Goal: Information Seeking & Learning: Check status

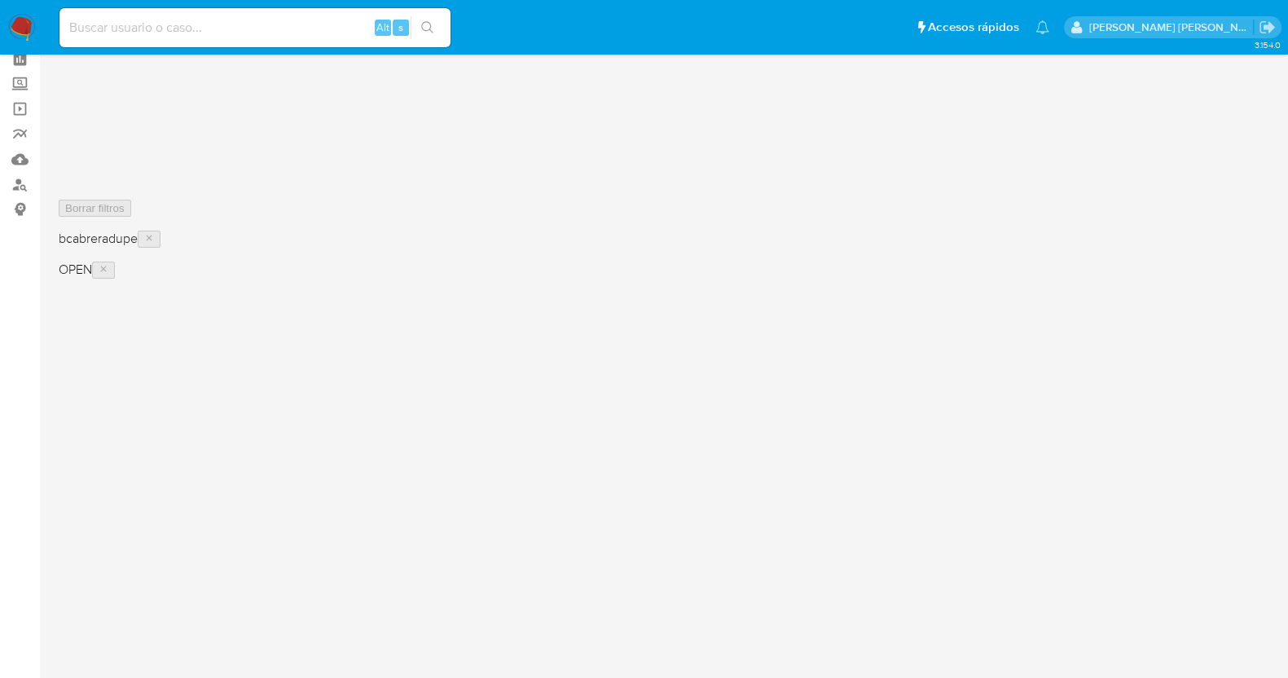
scroll to position [101, 0]
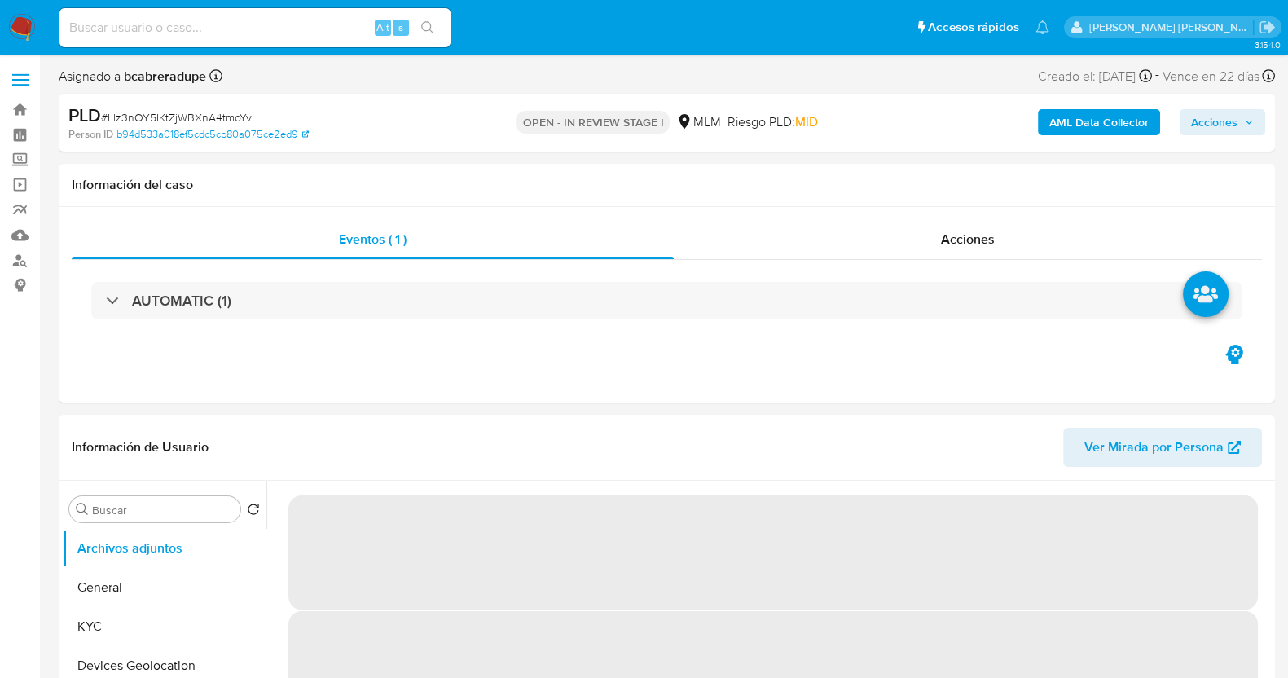
select select "10"
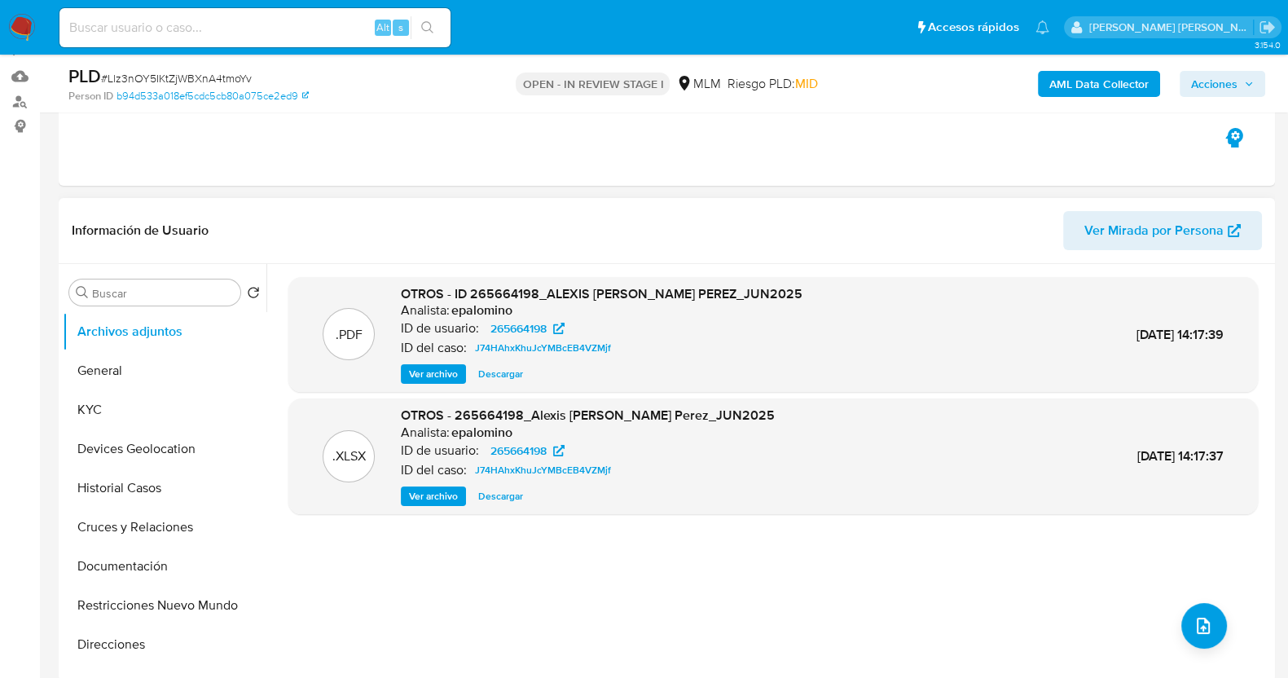
scroll to position [203, 0]
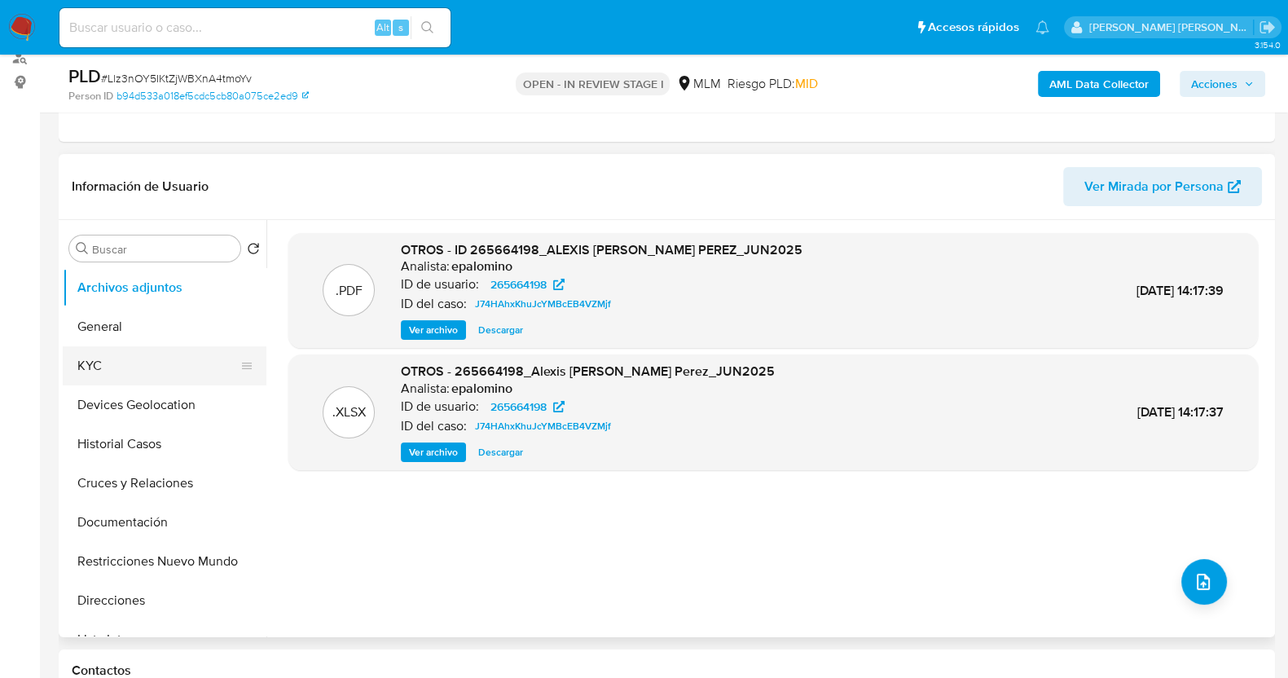
click at [134, 360] on button "KYC" at bounding box center [158, 365] width 191 height 39
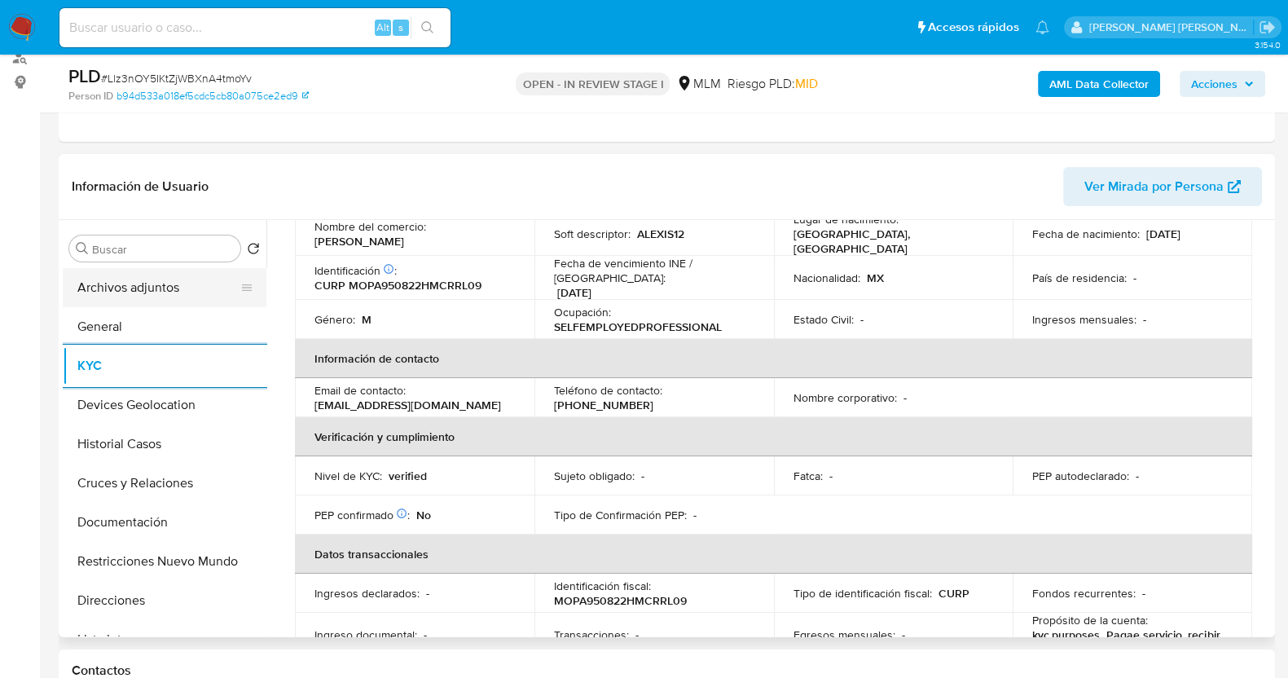
click at [204, 283] on button "Archivos adjuntos" at bounding box center [158, 287] width 191 height 39
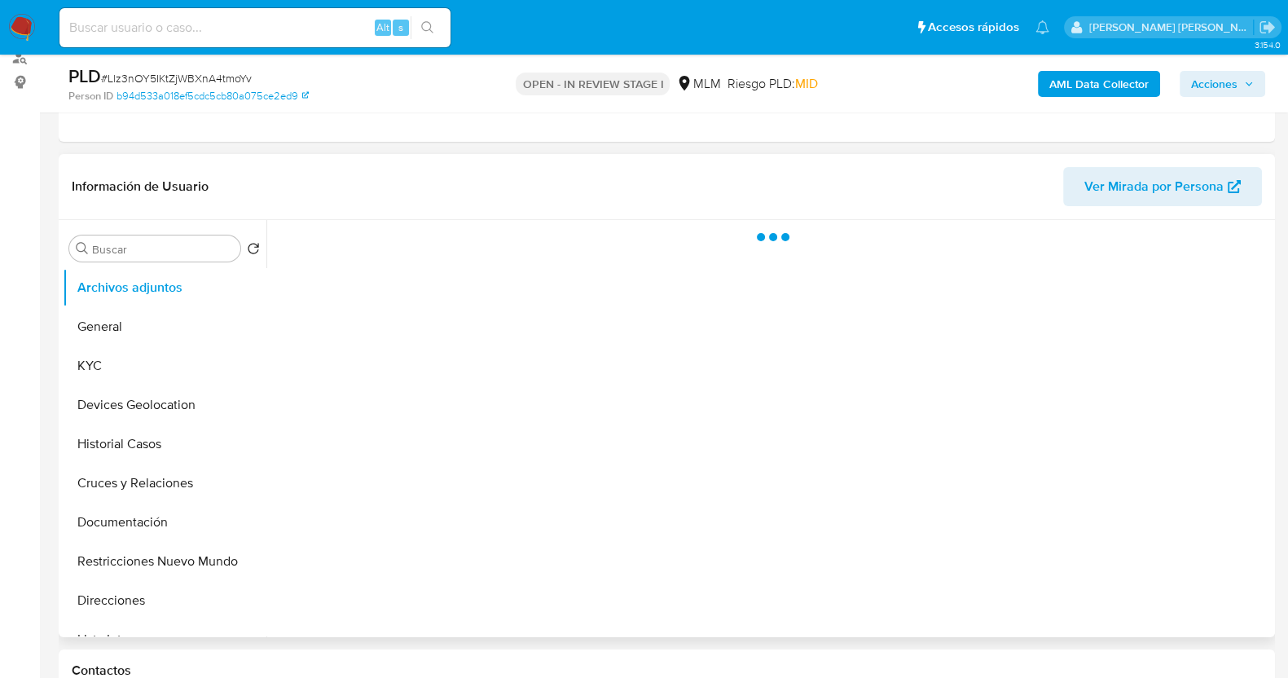
scroll to position [0, 0]
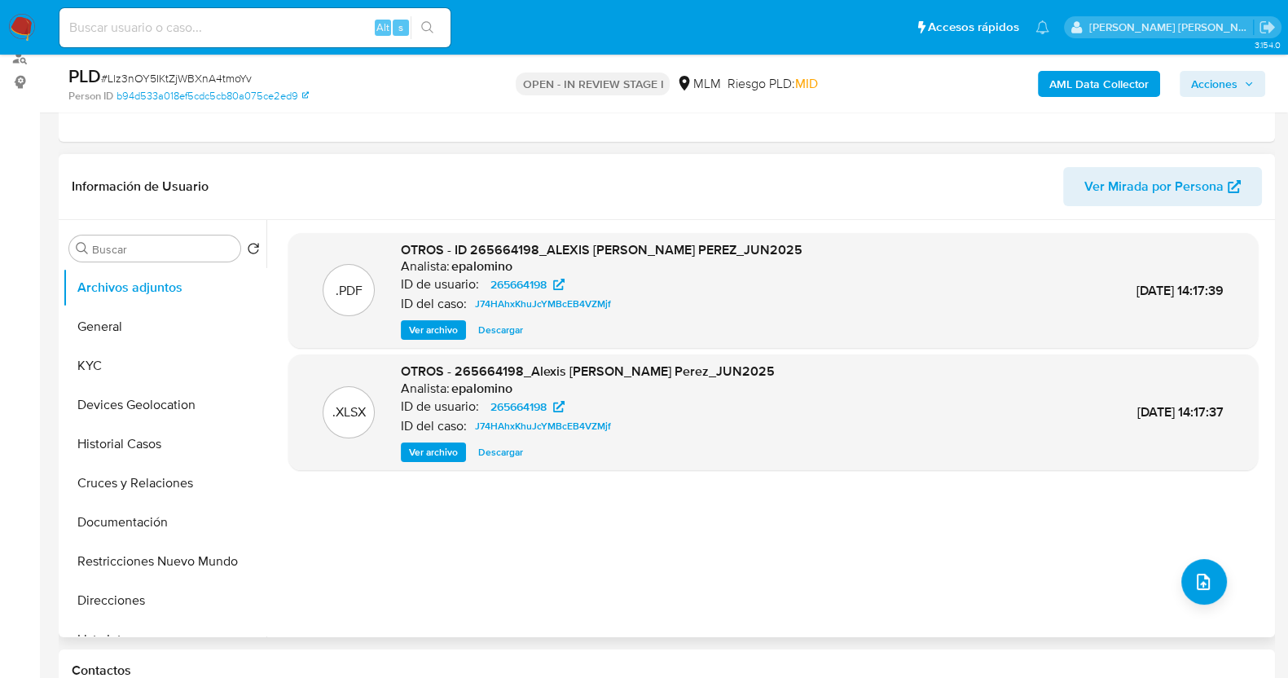
click at [501, 329] on span "Descargar" at bounding box center [500, 330] width 45 height 16
click at [116, 361] on button "KYC" at bounding box center [158, 365] width 191 height 39
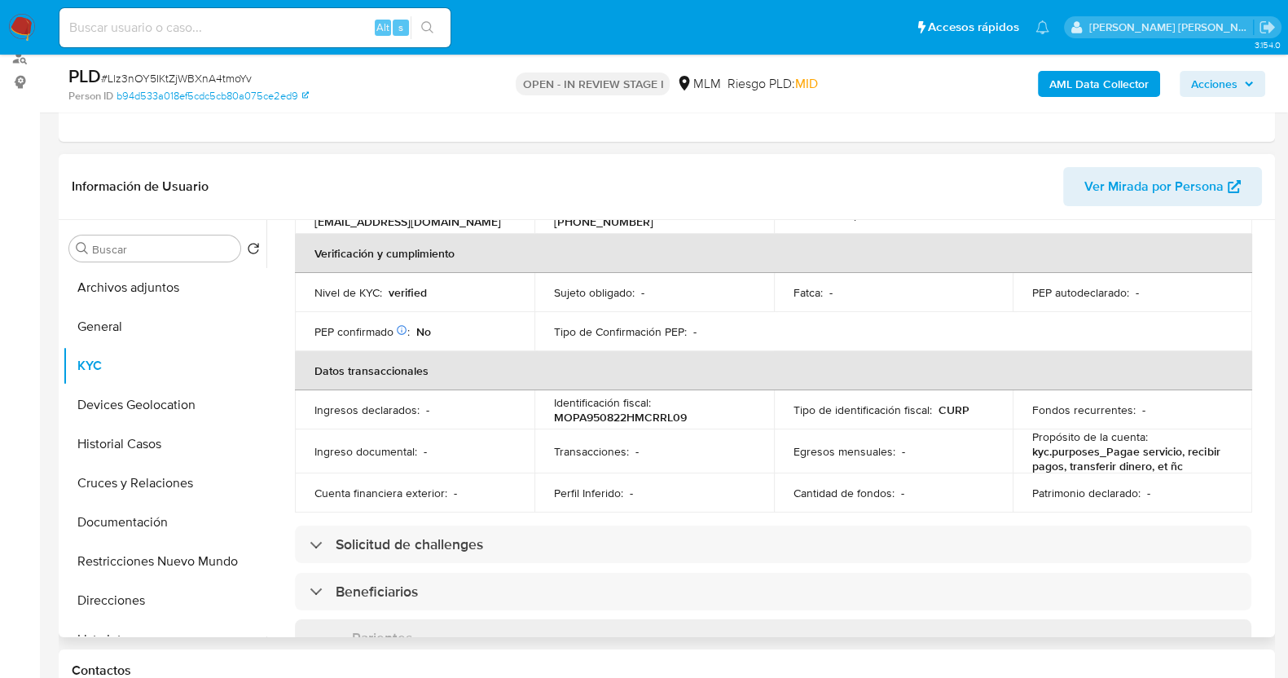
scroll to position [81, 0]
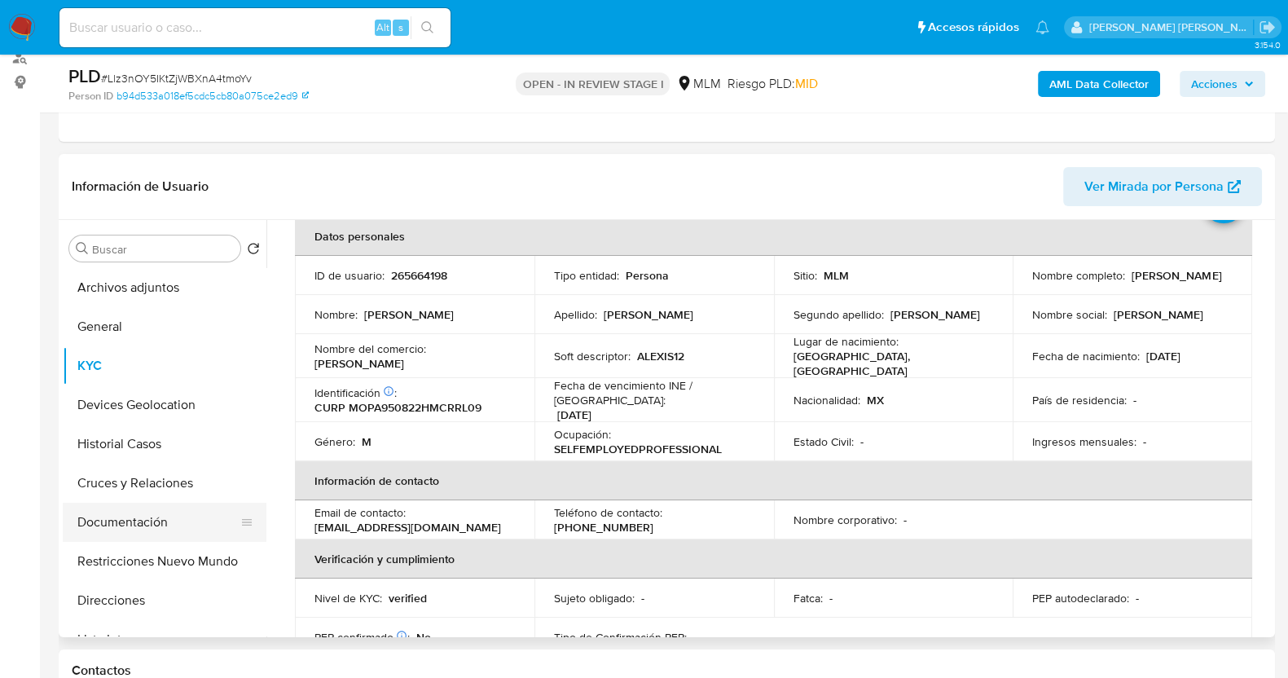
click at [141, 527] on button "Documentación" at bounding box center [158, 521] width 191 height 39
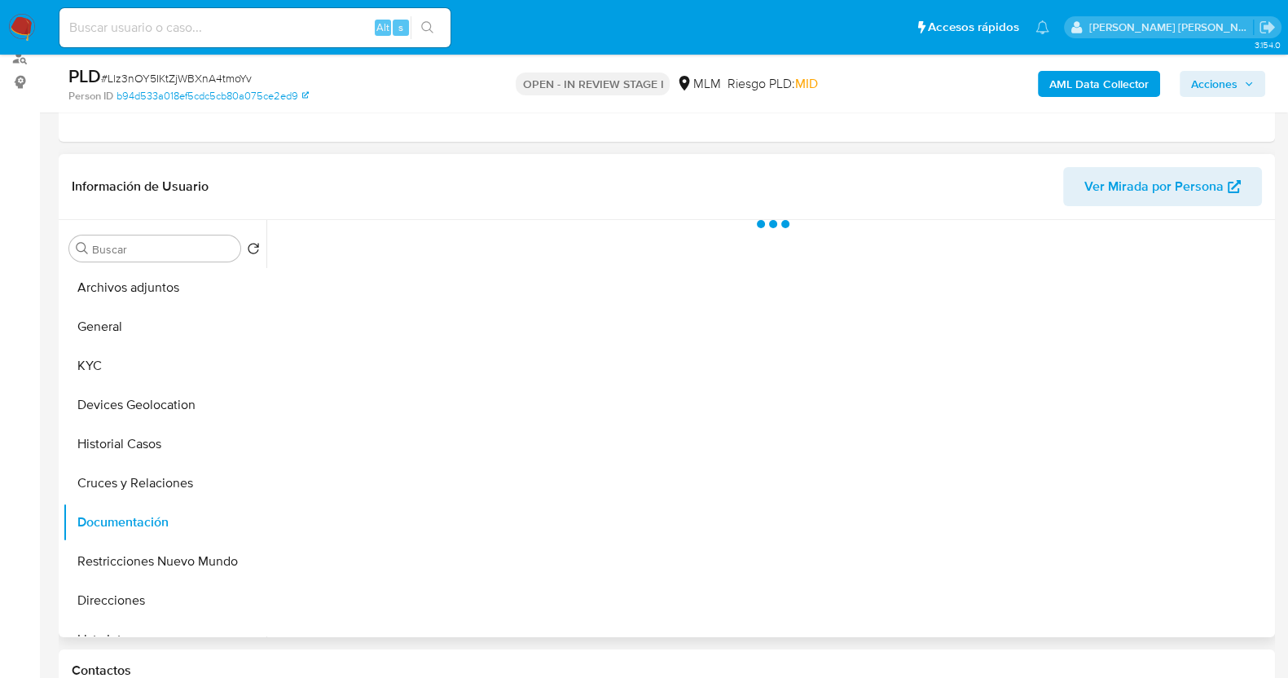
scroll to position [0, 0]
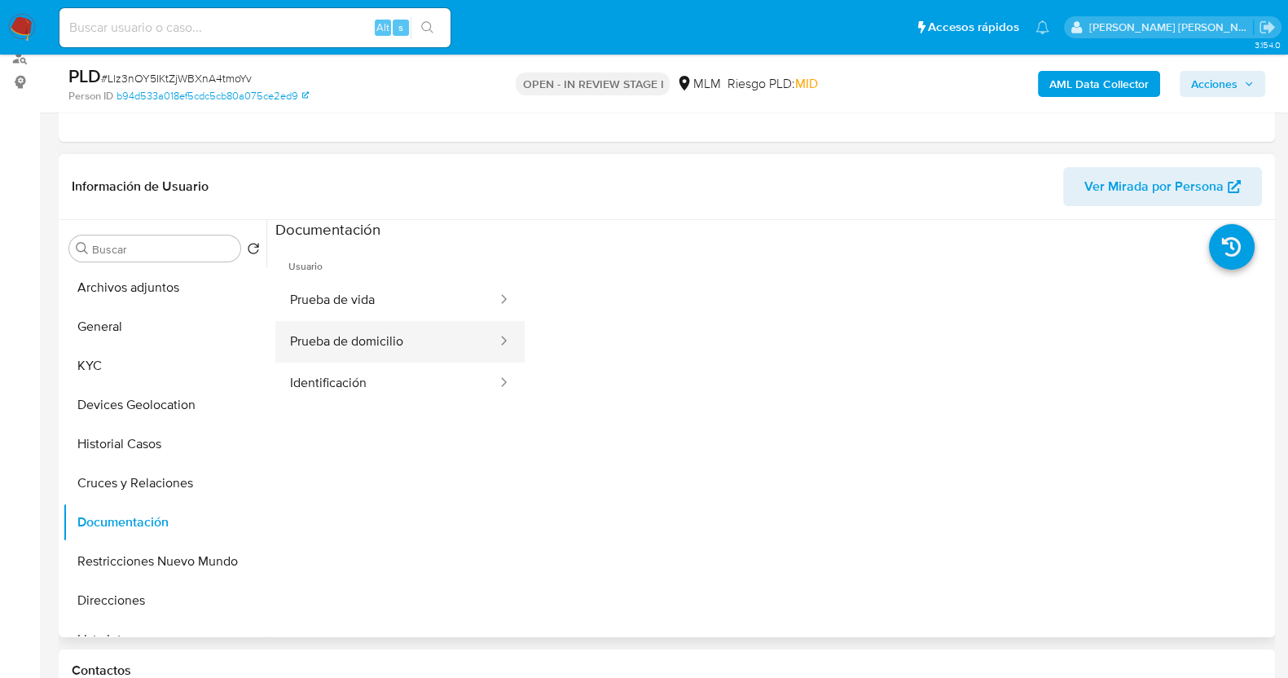
click at [416, 344] on button "Prueba de domicilio" at bounding box center [386, 342] width 223 height 42
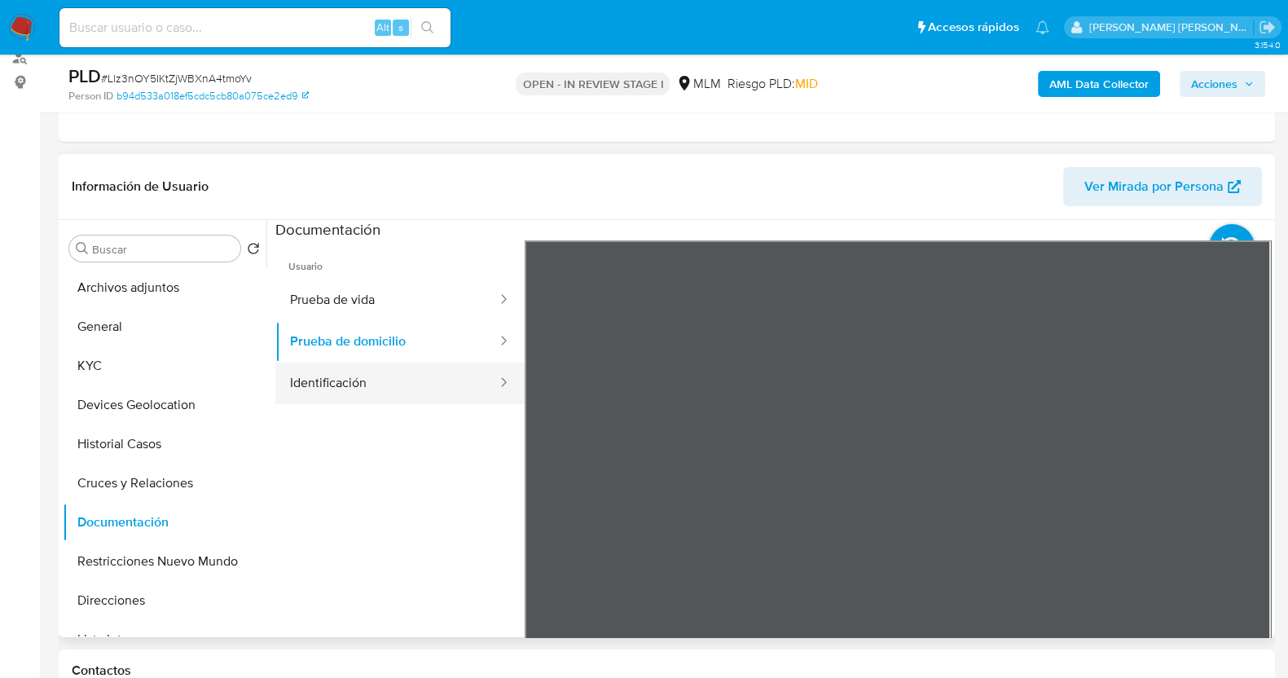
click at [428, 385] on button "Identificación" at bounding box center [386, 383] width 223 height 42
click at [391, 392] on button "Identificación" at bounding box center [386, 383] width 223 height 42
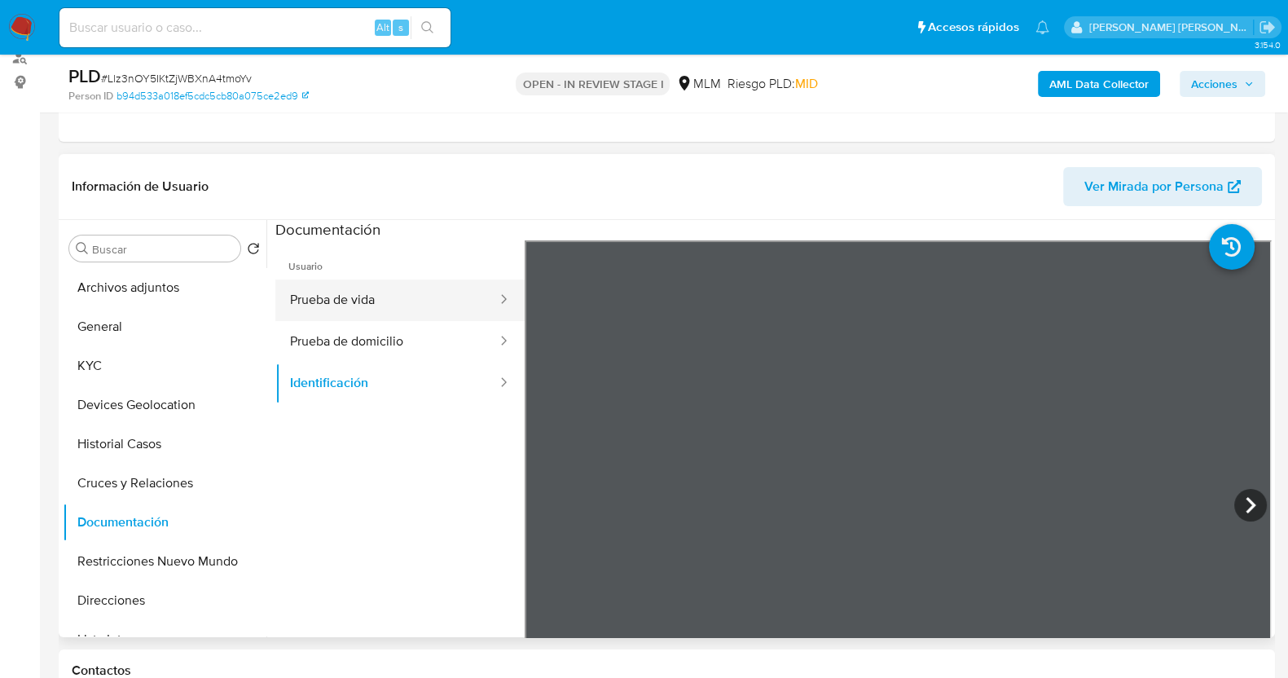
click at [415, 296] on button "Prueba de vida" at bounding box center [386, 300] width 223 height 42
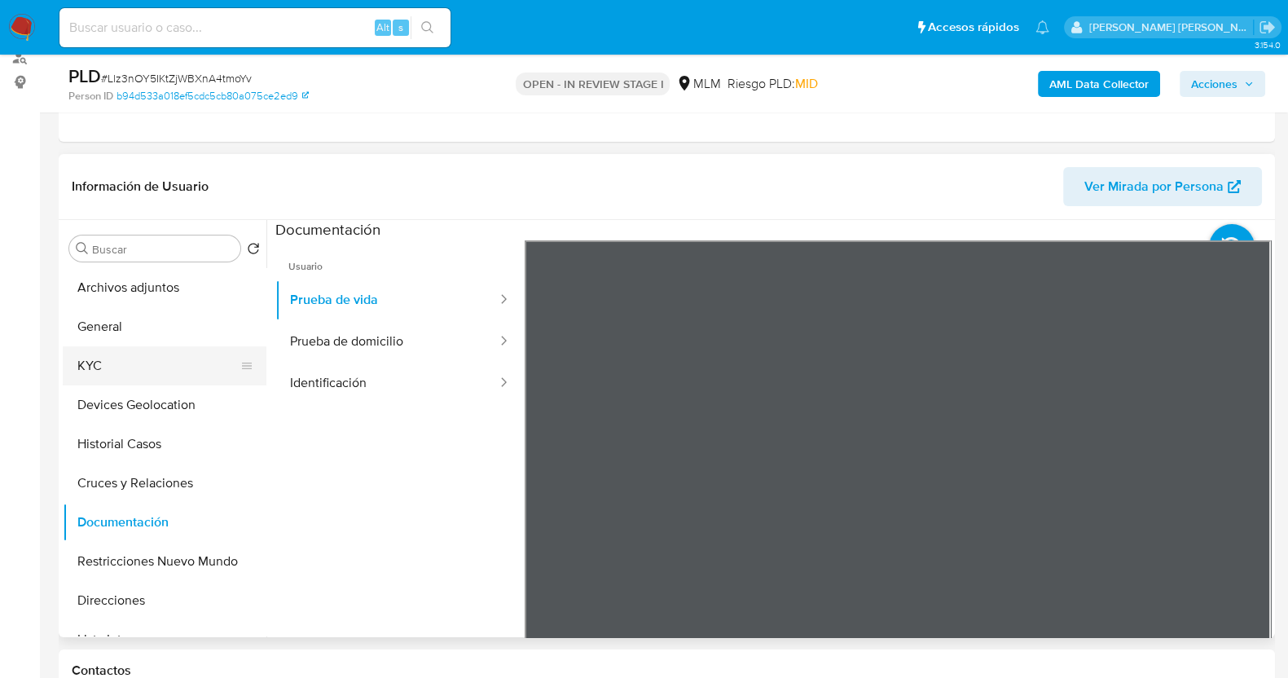
click at [163, 357] on button "KYC" at bounding box center [158, 365] width 191 height 39
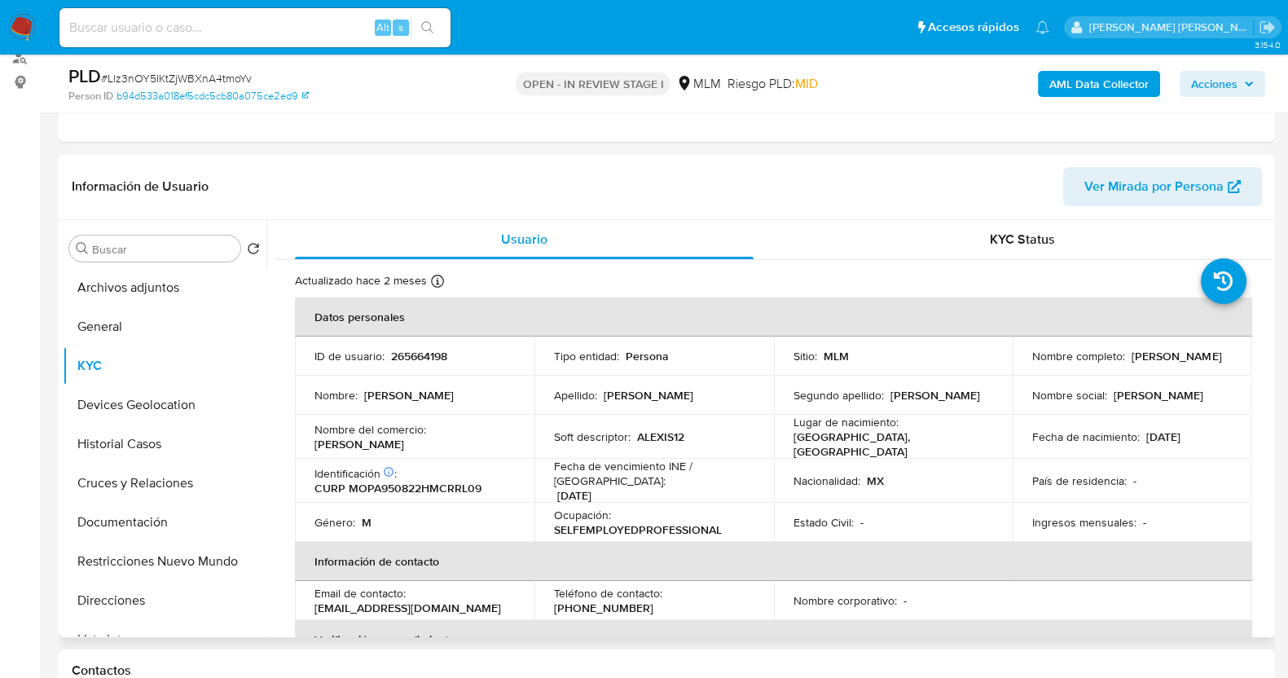
scroll to position [101, 0]
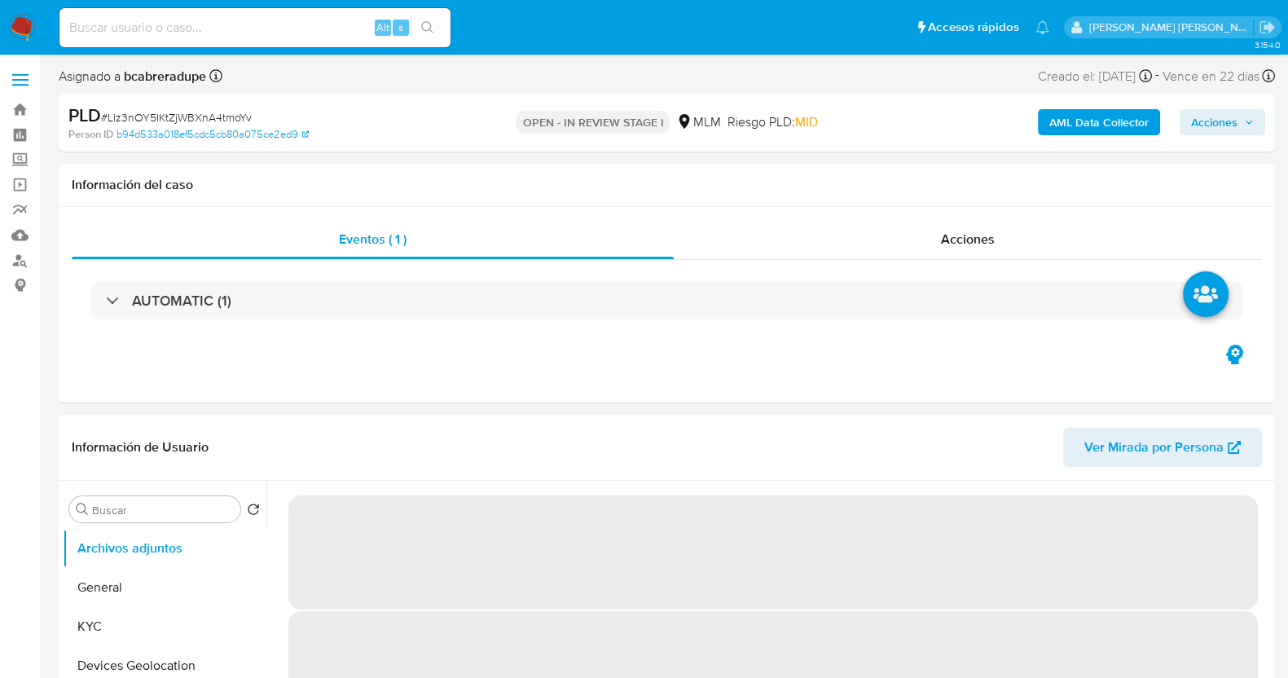
select select "10"
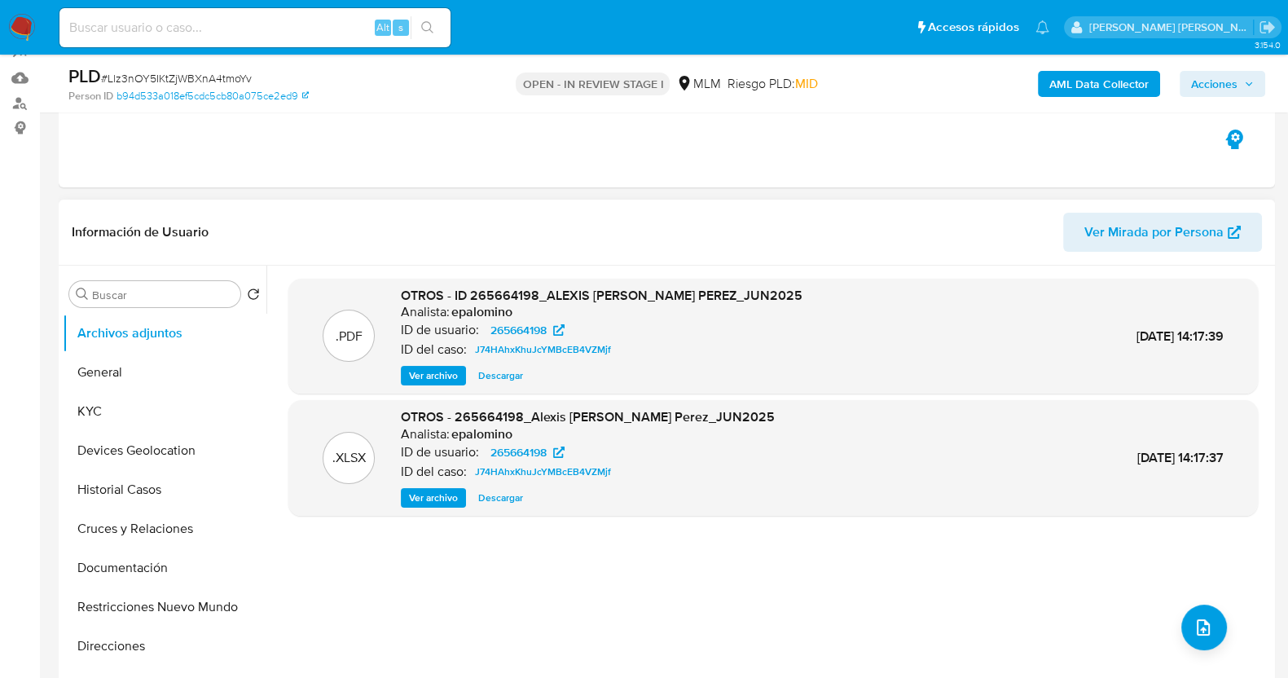
scroll to position [203, 0]
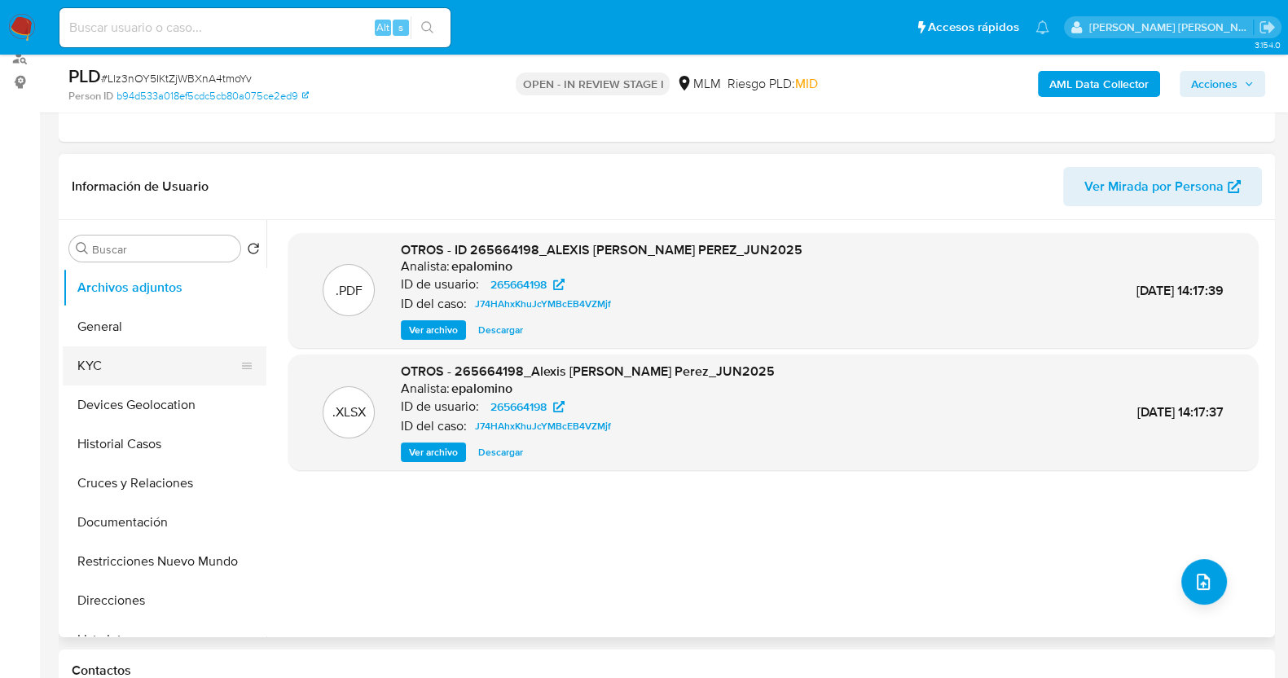
click at [143, 374] on button "KYC" at bounding box center [158, 365] width 191 height 39
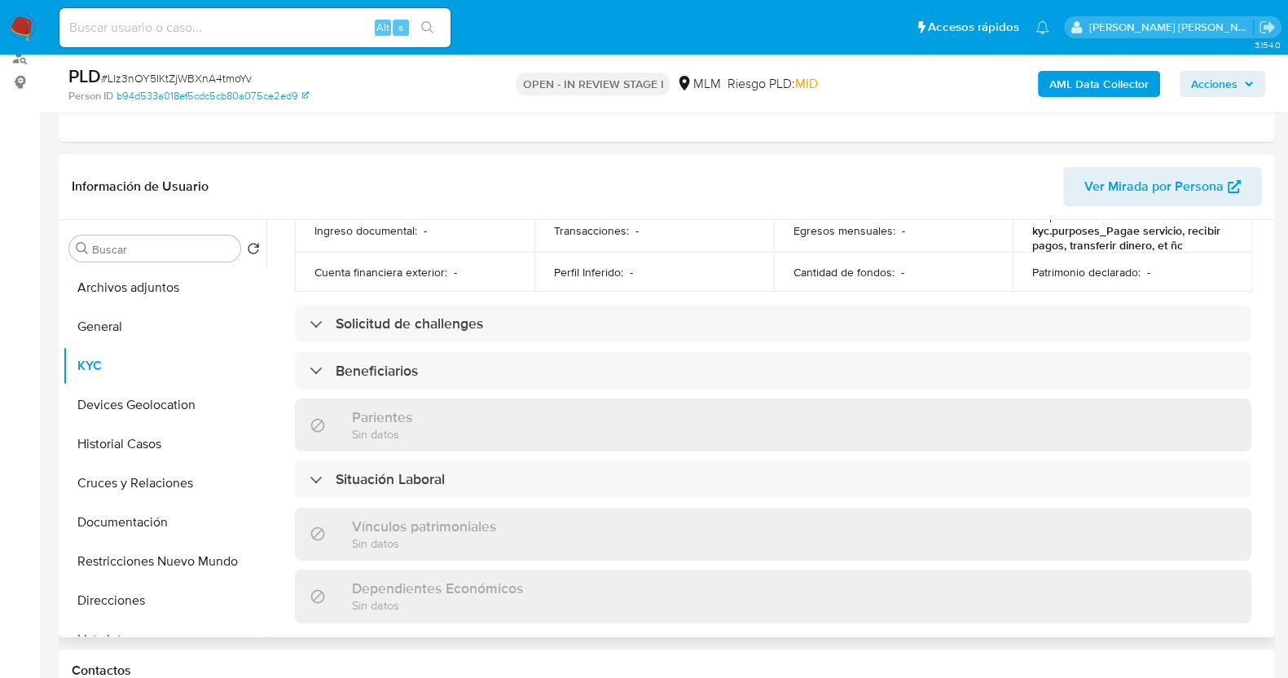
scroll to position [997, 0]
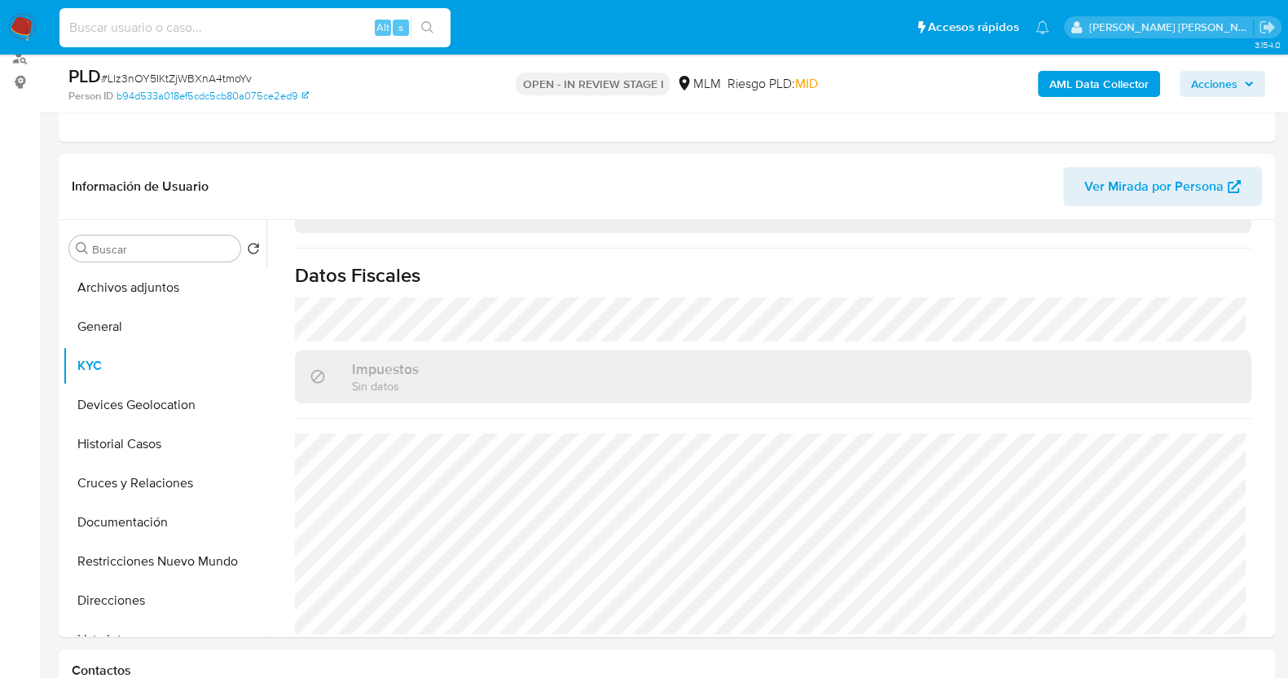
click at [230, 31] on input at bounding box center [254, 27] width 391 height 21
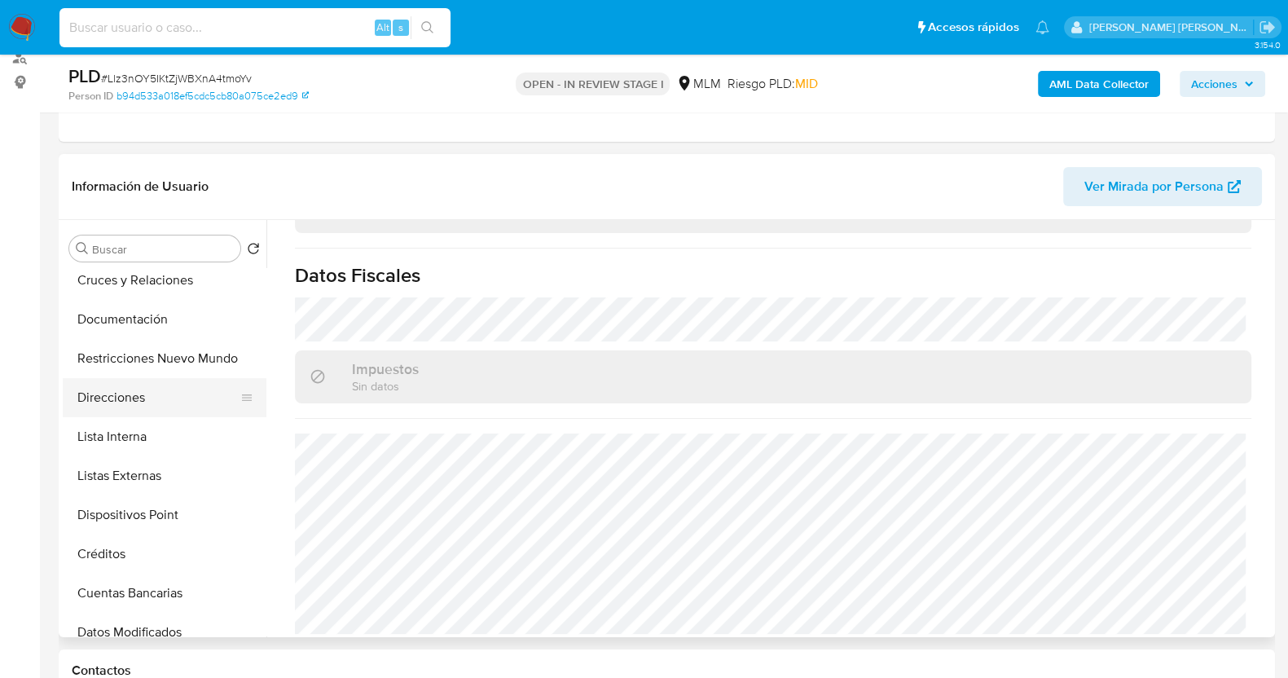
scroll to position [203, 0]
click at [165, 502] on button "Dispositivos Point" at bounding box center [158, 514] width 191 height 39
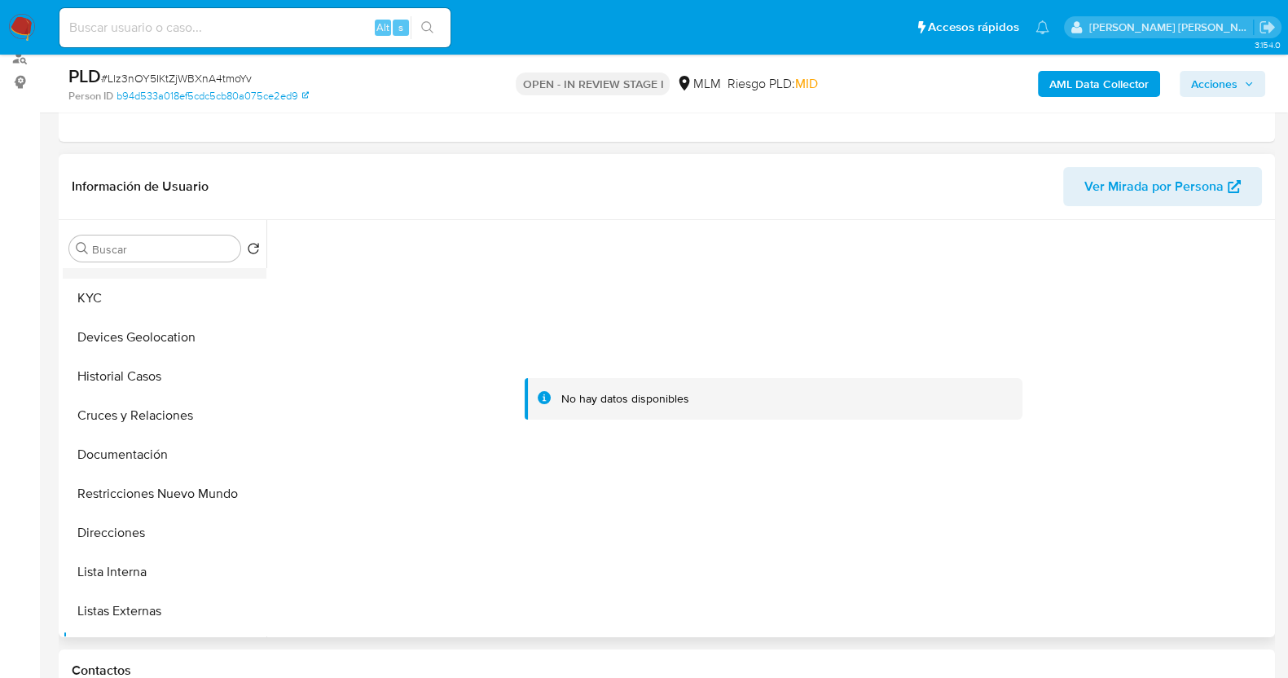
scroll to position [0, 0]
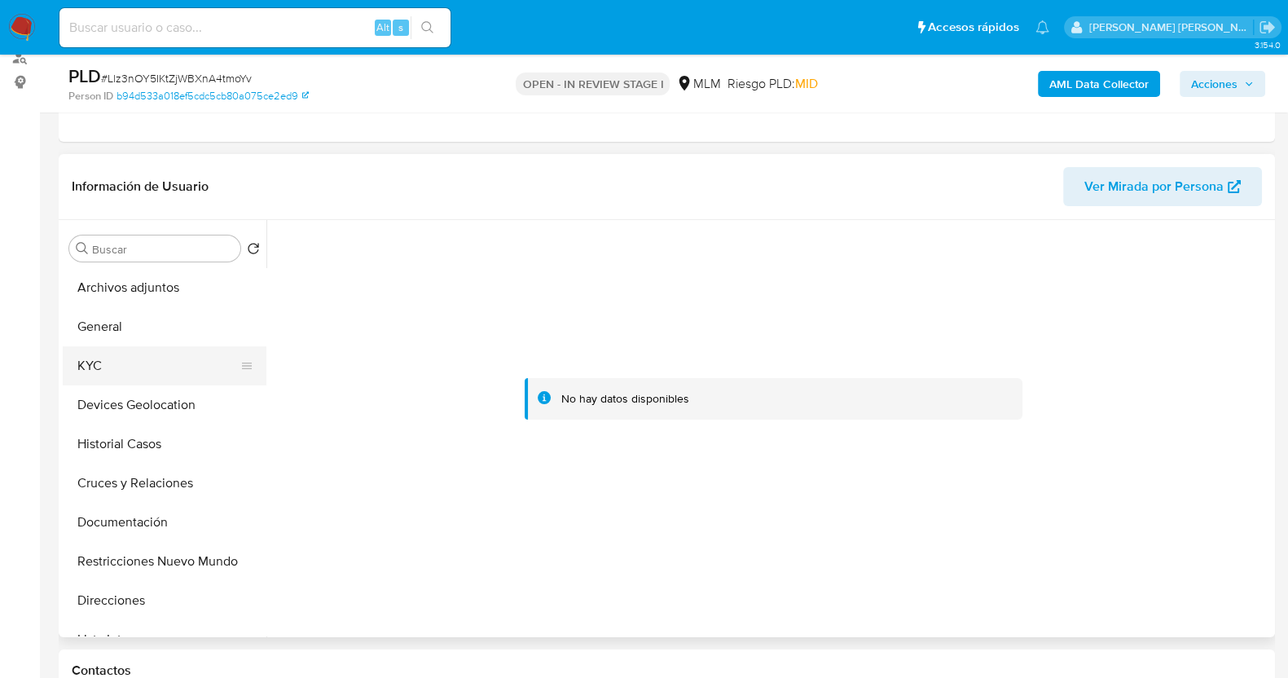
drag, startPoint x: 118, startPoint y: 375, endPoint x: 129, endPoint y: 368, distance: 13.6
click at [118, 376] on button "KYC" at bounding box center [158, 365] width 191 height 39
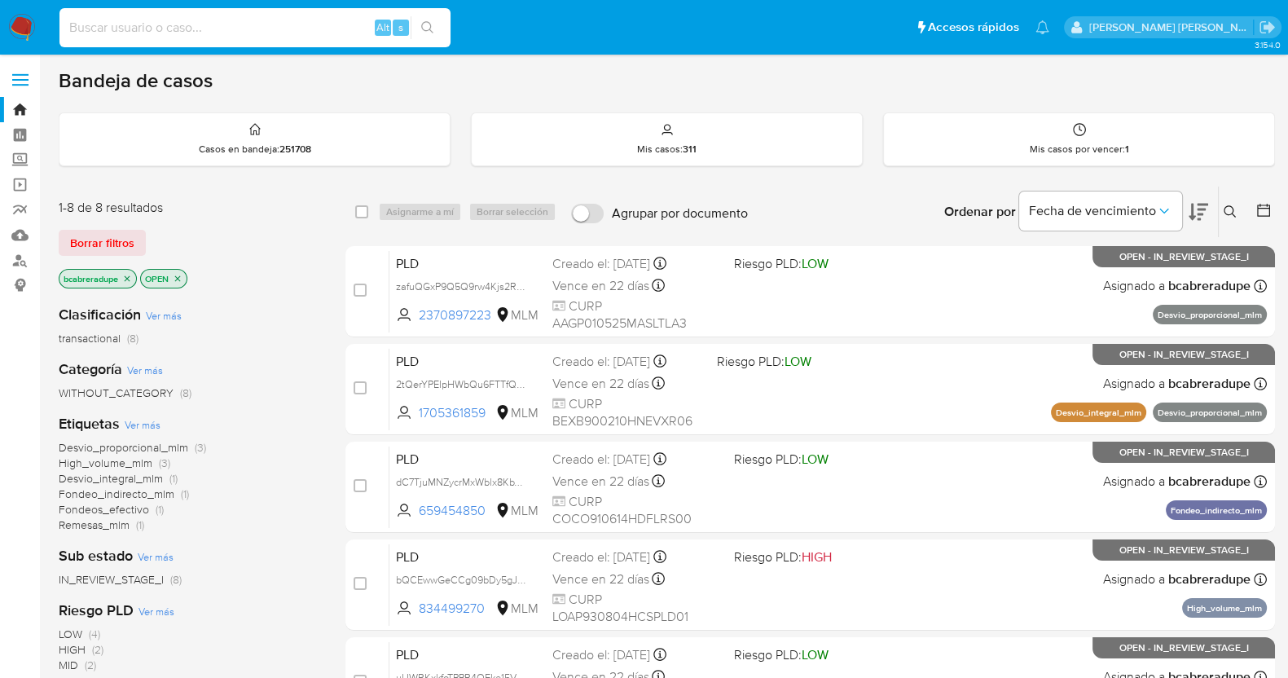
click at [273, 31] on input at bounding box center [254, 27] width 391 height 21
paste input "1960490952"
type input "1960490952"
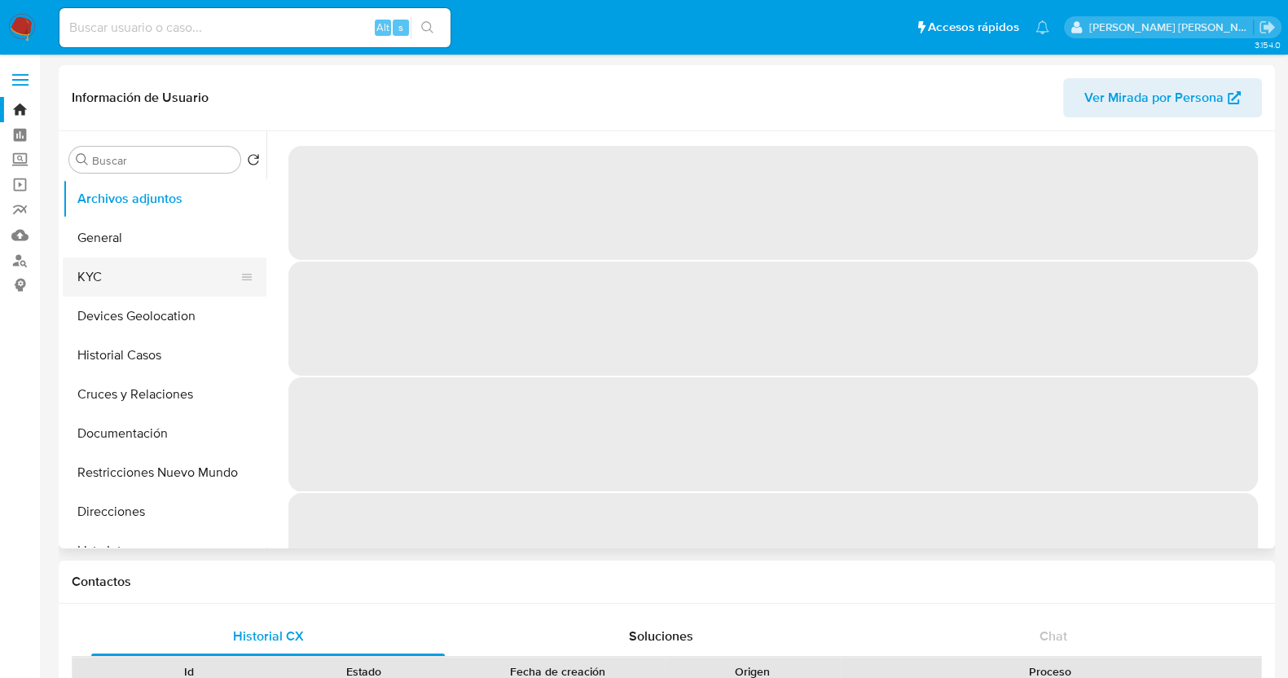
select select "10"
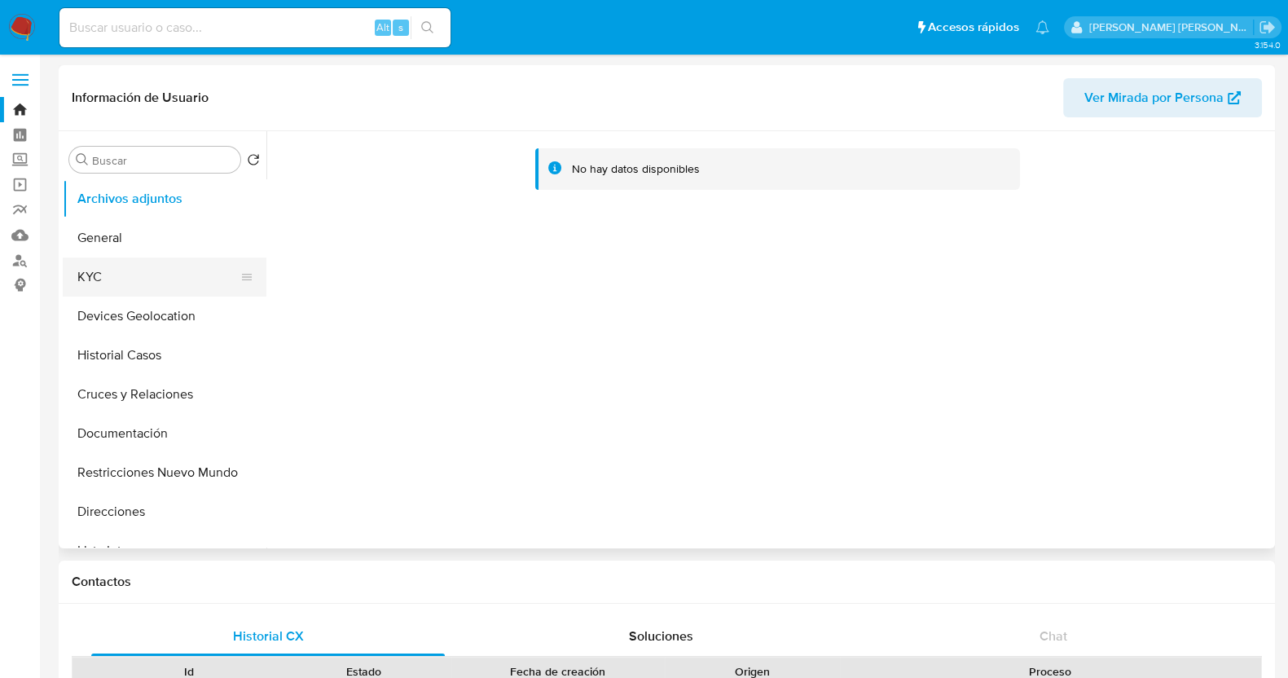
click at [112, 274] on button "KYC" at bounding box center [158, 276] width 191 height 39
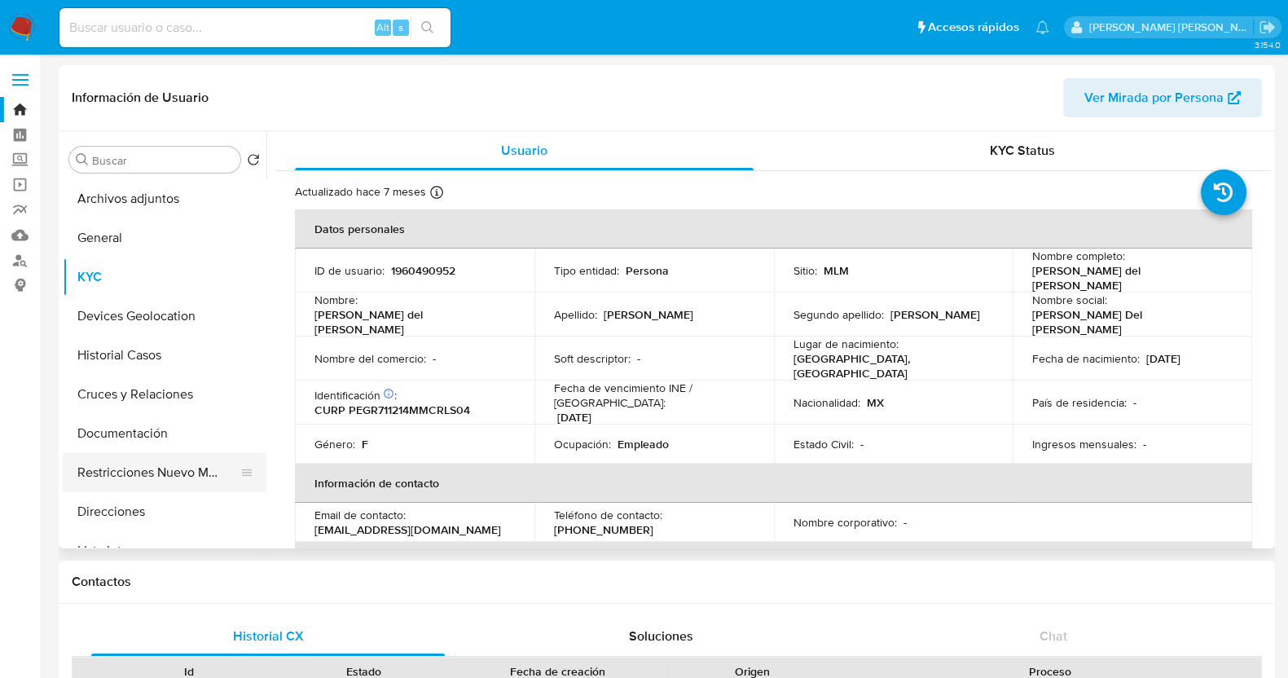
click at [151, 477] on button "Restricciones Nuevo Mundo" at bounding box center [158, 472] width 191 height 39
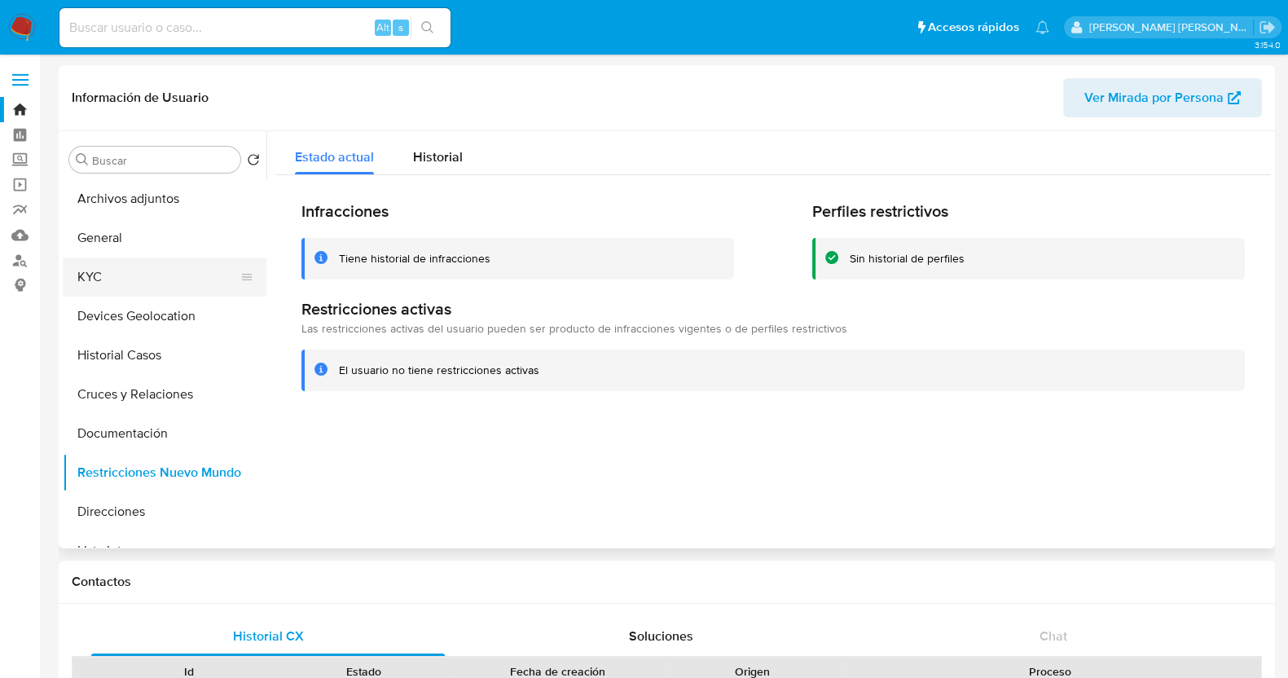
click at [134, 271] on button "KYC" at bounding box center [158, 276] width 191 height 39
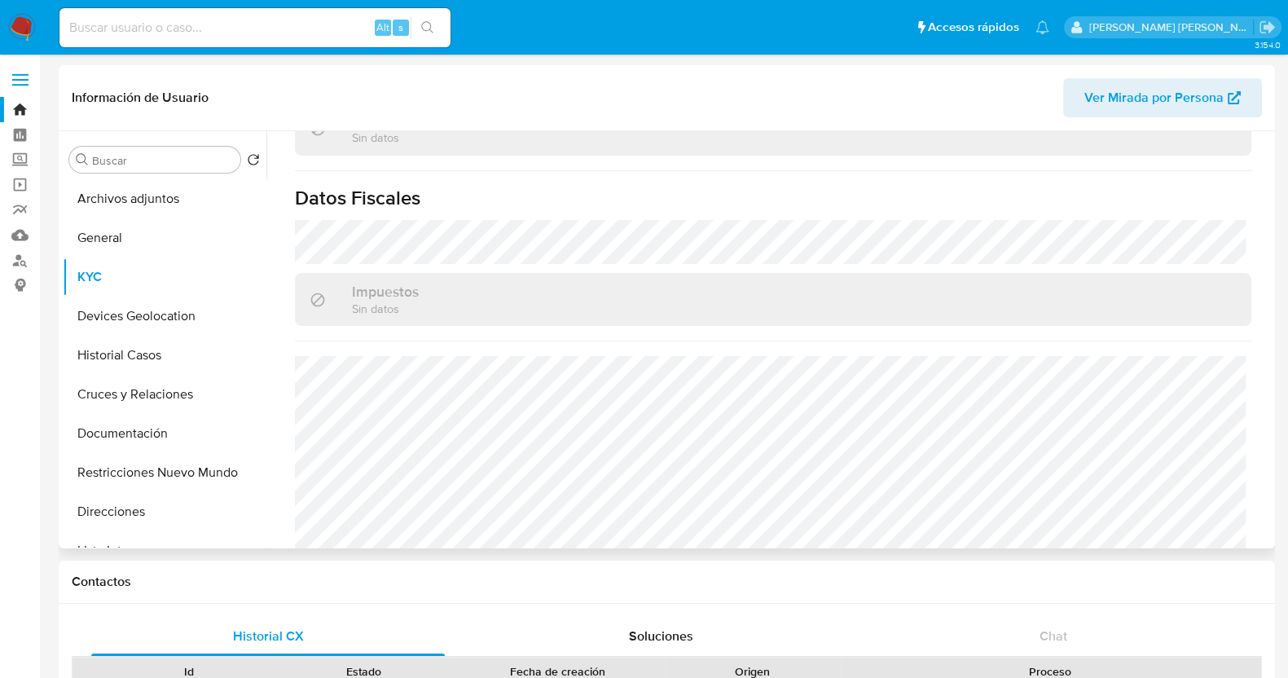
scroll to position [1023, 0]
drag, startPoint x: 153, startPoint y: 437, endPoint x: 212, endPoint y: 421, distance: 60.9
click at [155, 437] on button "Documentación" at bounding box center [158, 433] width 191 height 39
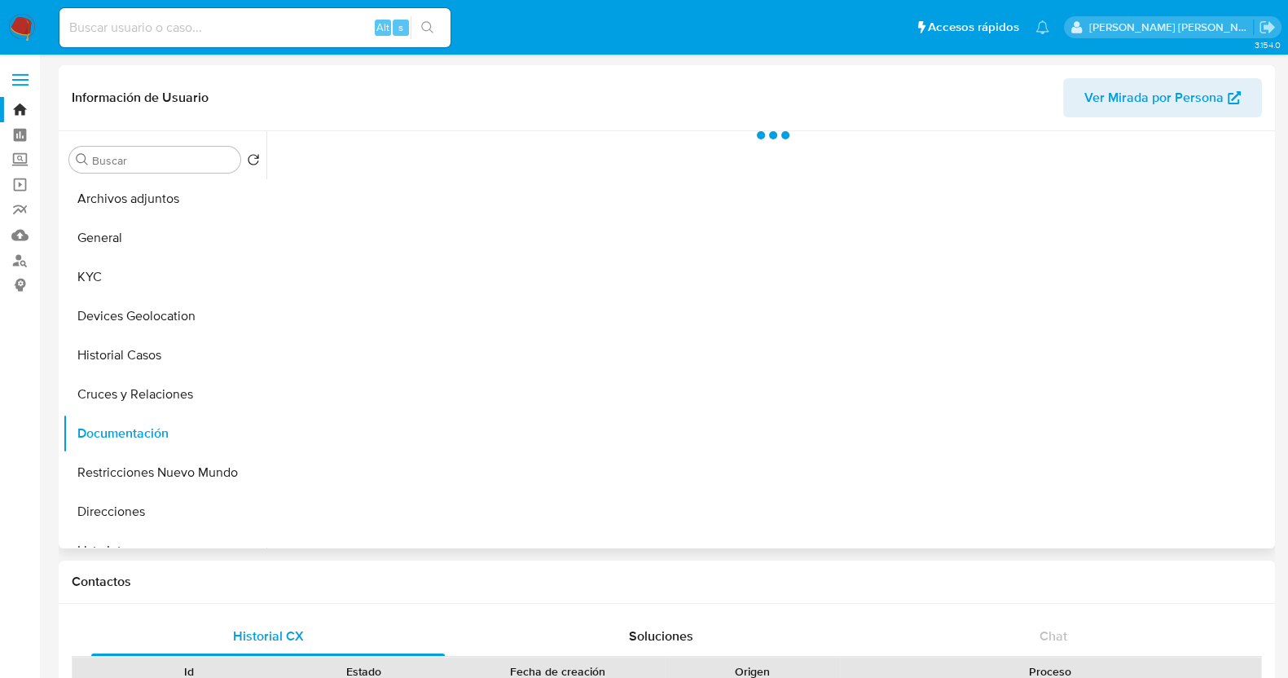
scroll to position [0, 0]
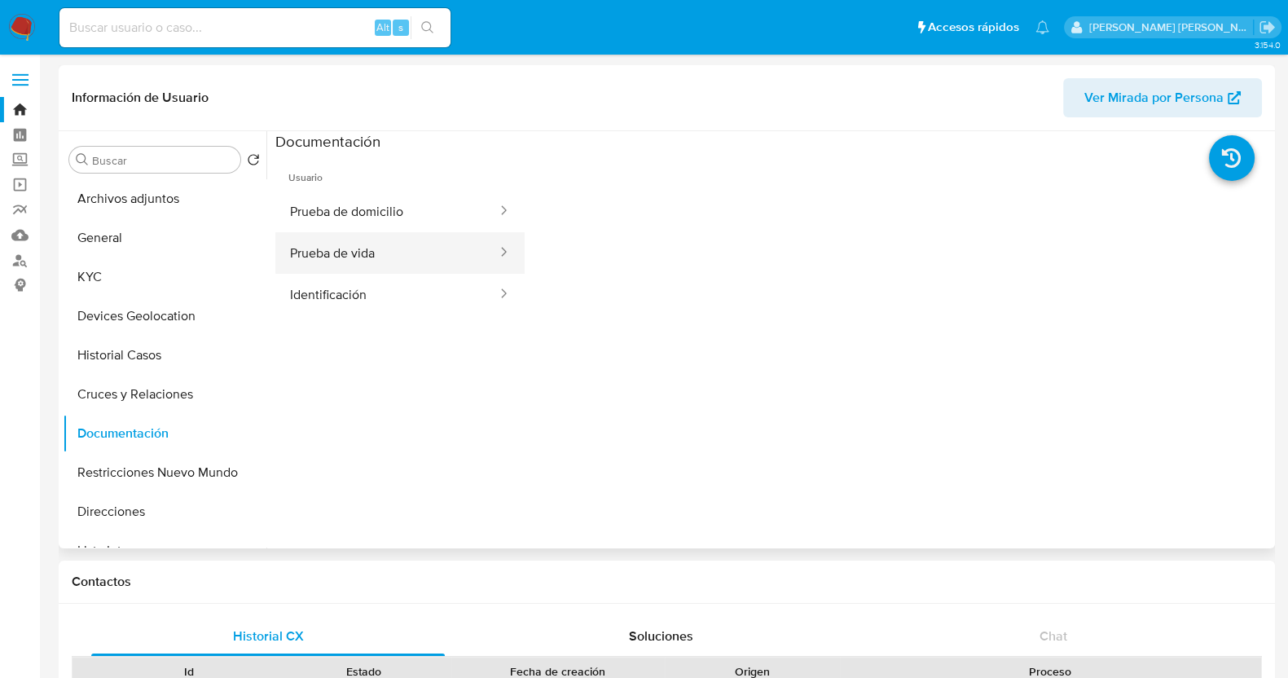
click at [440, 245] on button "Prueba de vida" at bounding box center [386, 253] width 223 height 42
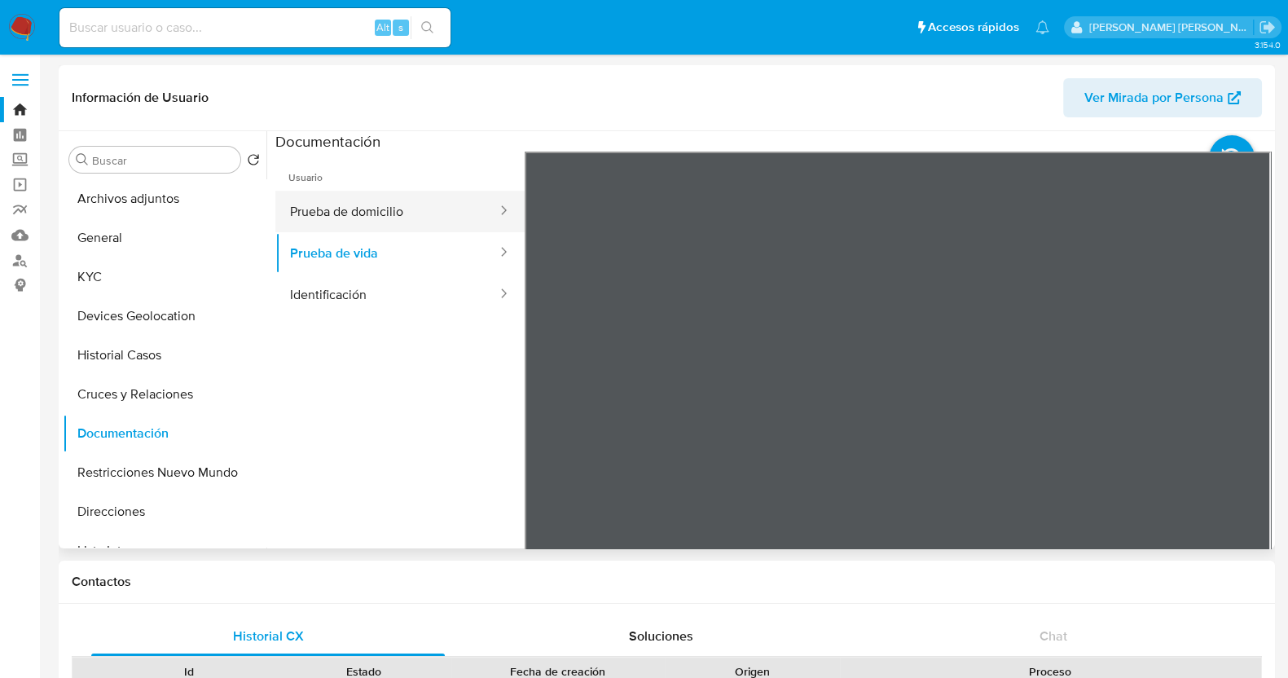
click at [404, 211] on button "Prueba de domicilio" at bounding box center [386, 212] width 223 height 42
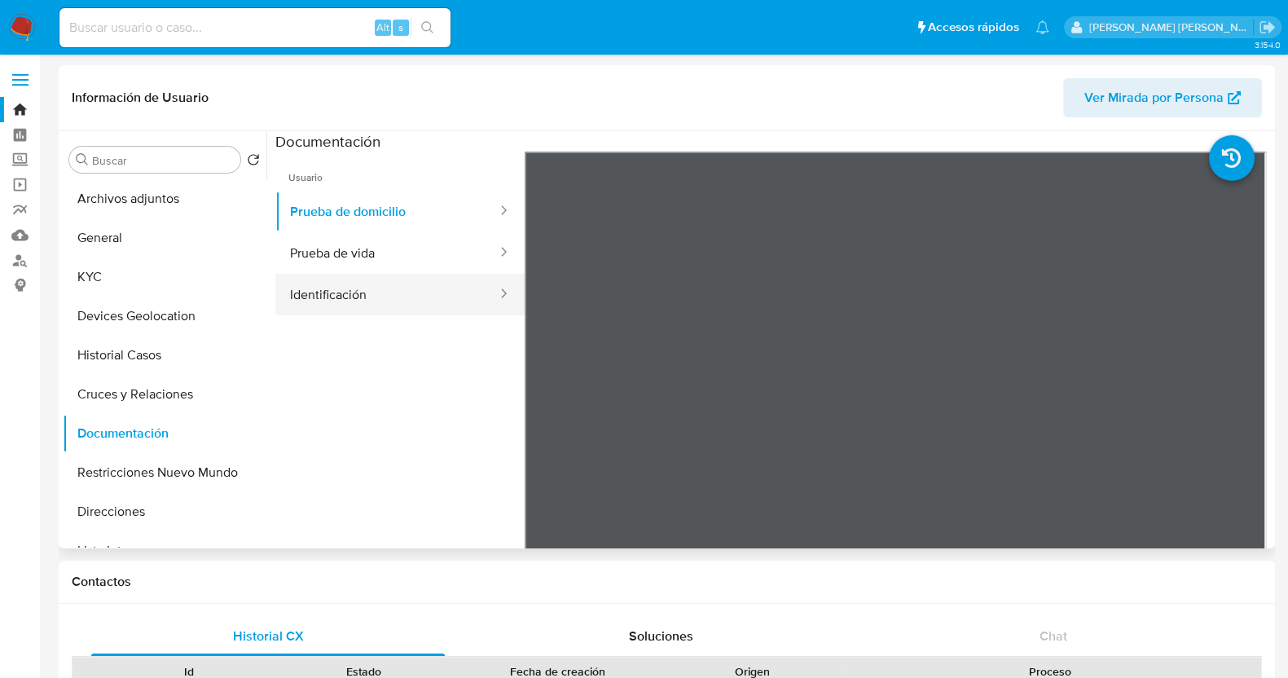
click at [439, 304] on button "Identificación" at bounding box center [386, 295] width 223 height 42
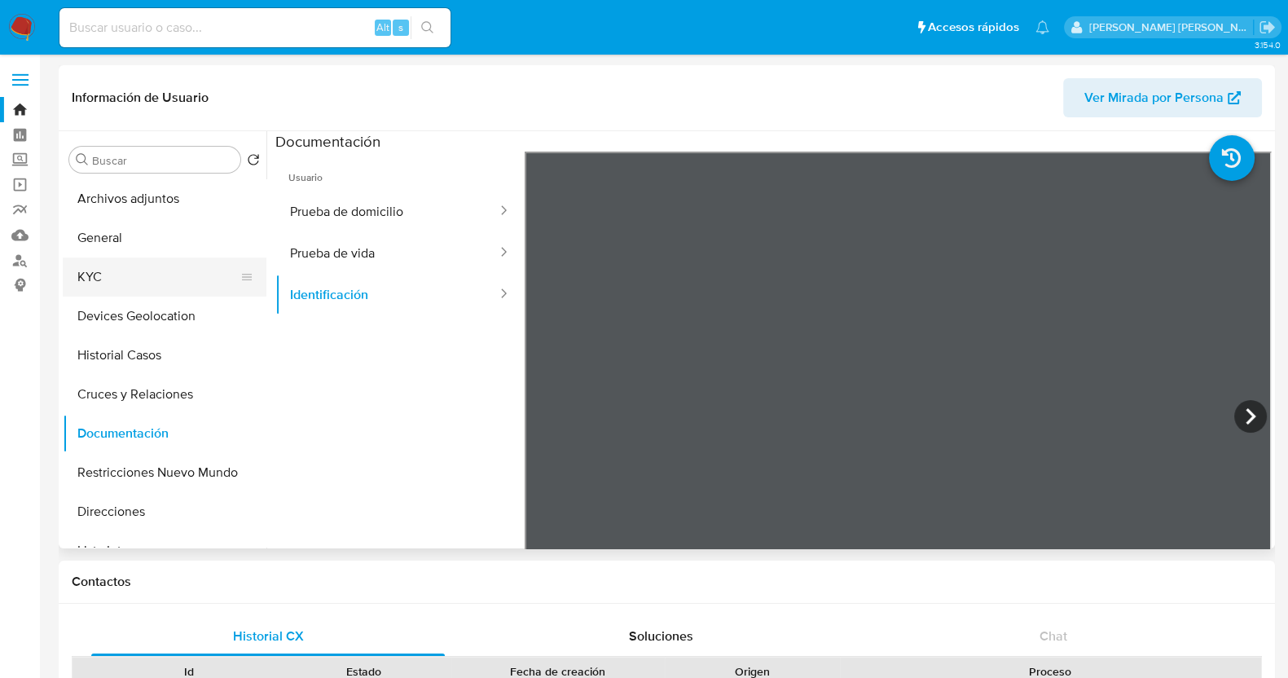
click at [124, 287] on button "KYC" at bounding box center [158, 276] width 191 height 39
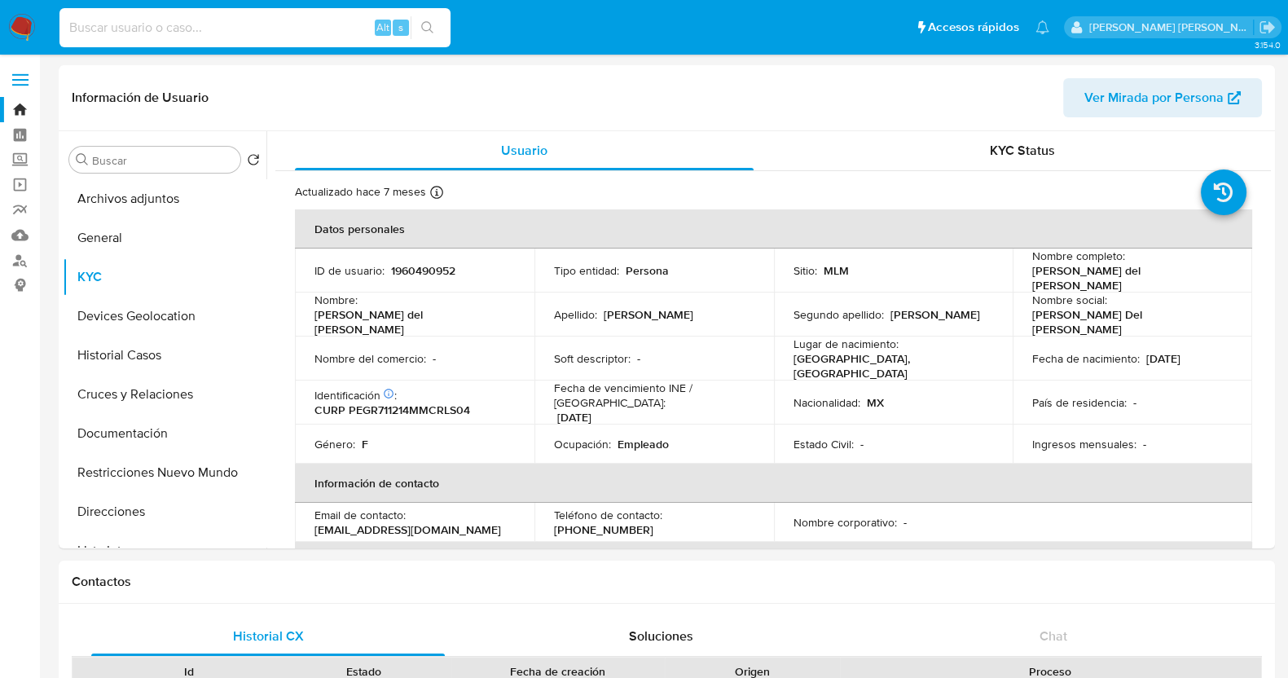
click at [151, 20] on input at bounding box center [254, 27] width 391 height 21
paste input "1436865229"
type input "1436865229"
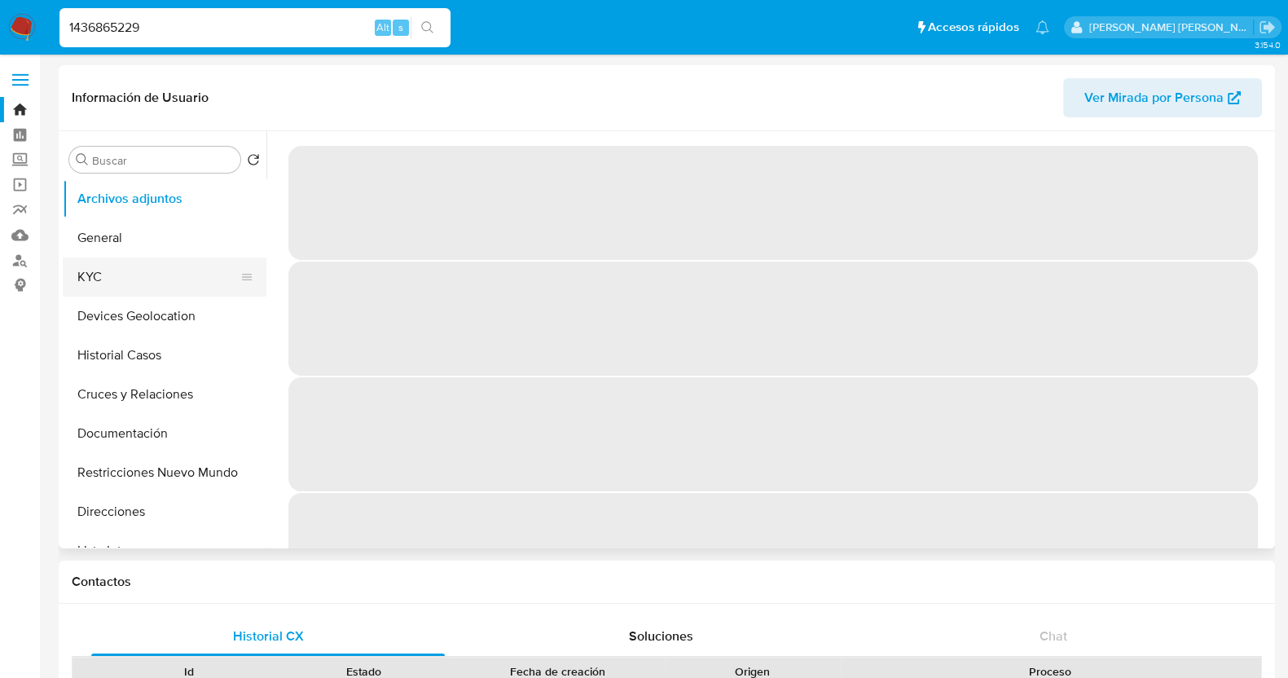
select select "10"
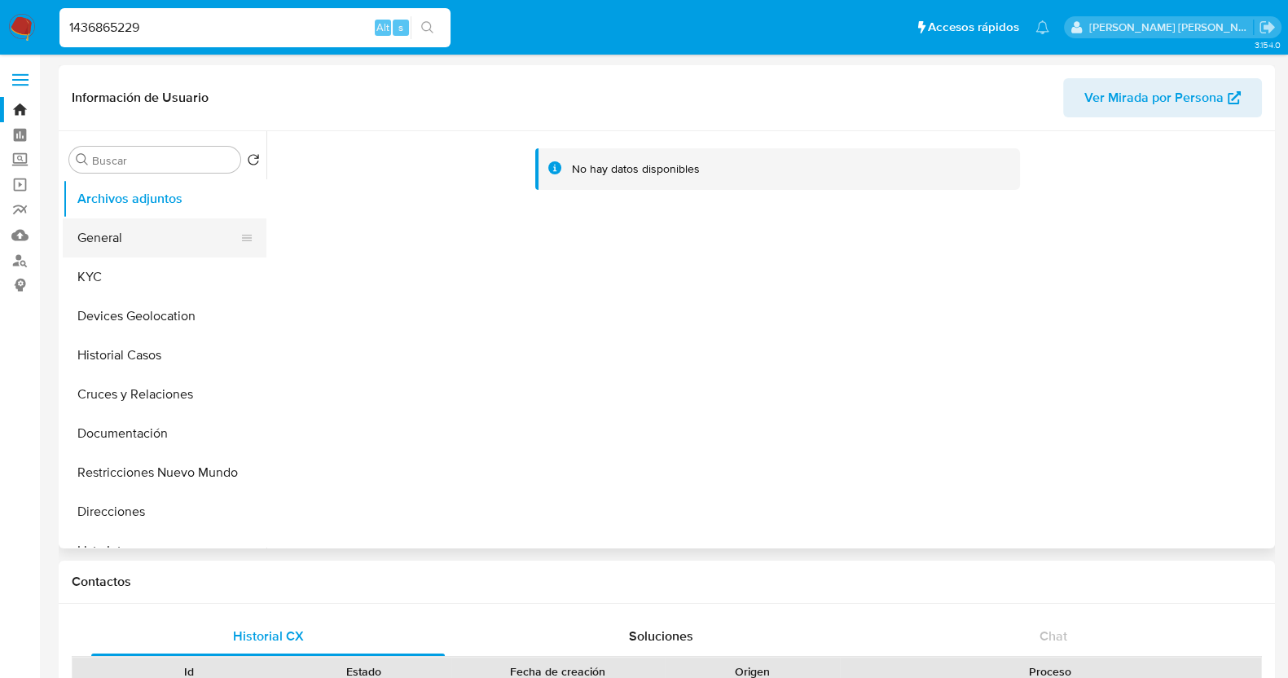
click at [158, 242] on button "General" at bounding box center [158, 237] width 191 height 39
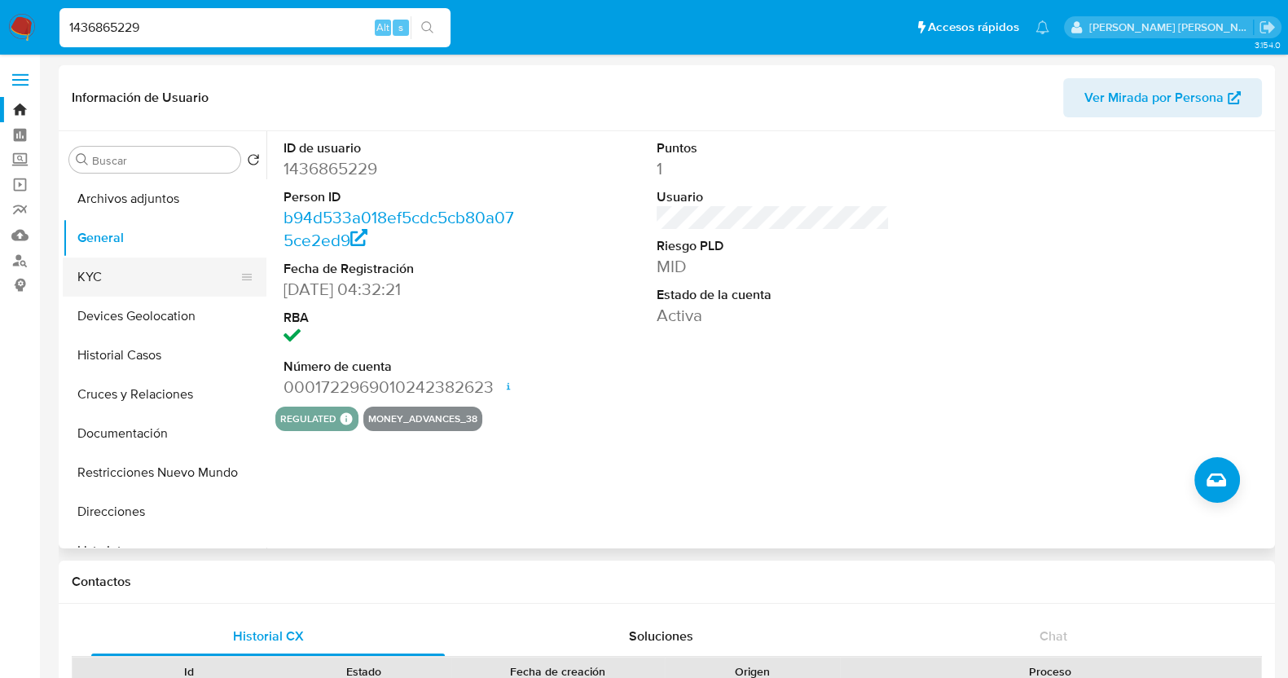
click at [143, 259] on button "KYC" at bounding box center [158, 276] width 191 height 39
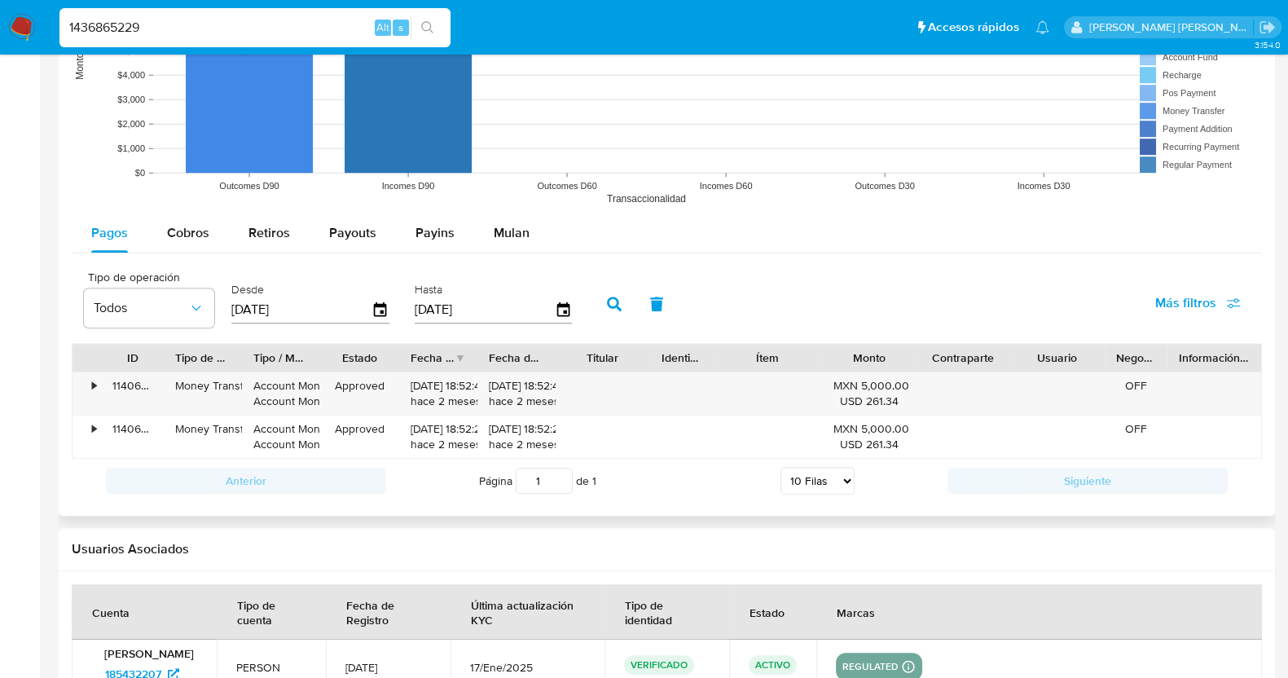
scroll to position [1526, 0]
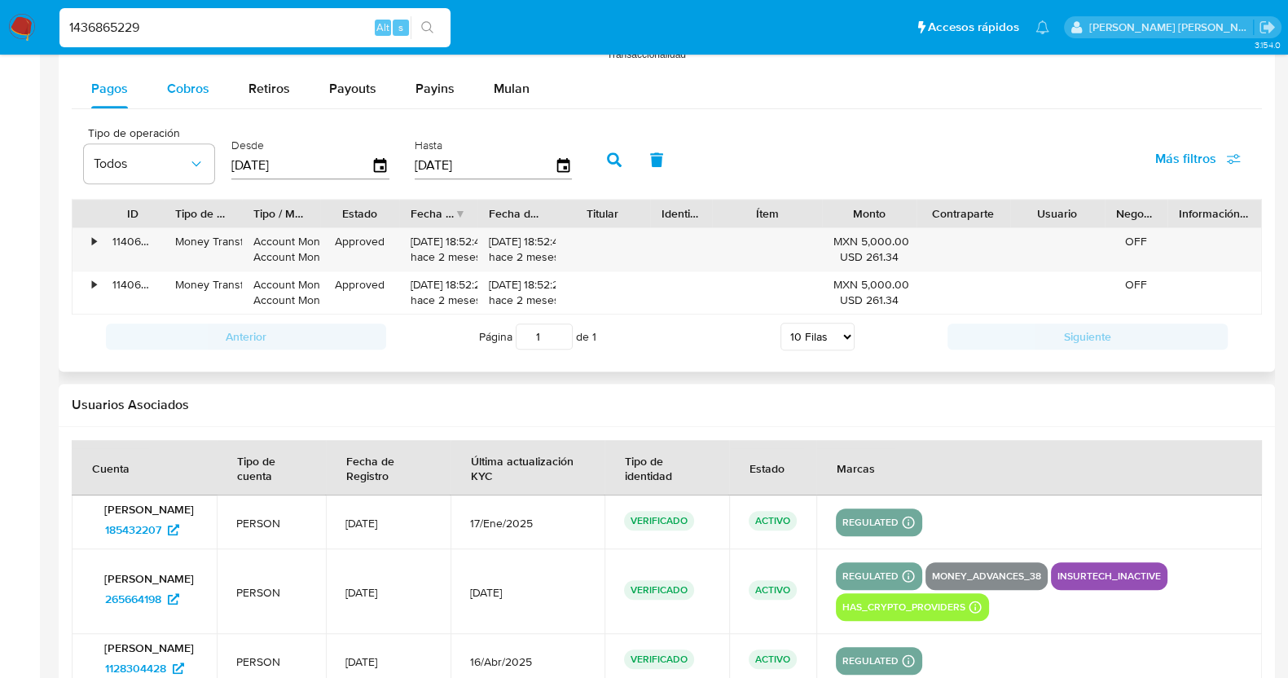
click at [186, 91] on span "Cobros" at bounding box center [188, 88] width 42 height 19
select select "10"
click at [840, 338] on select "5 Filas 10 Filas 20 Filas 25 Filas 50 Filas 100 Filas" at bounding box center [817, 337] width 74 height 28
select select "100"
click at [780, 323] on select "5 Filas 10 Filas 20 Filas 25 Filas 50 Filas 100 Filas" at bounding box center [817, 337] width 74 height 28
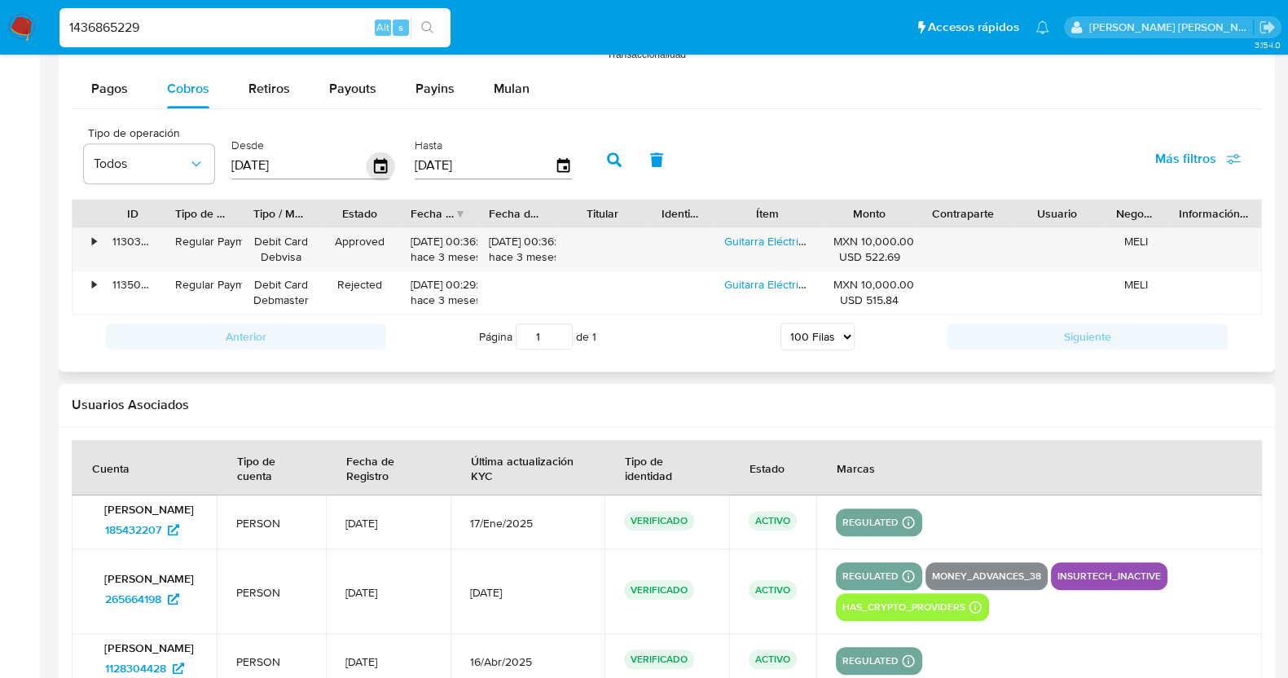
click at [372, 166] on icon "button" at bounding box center [380, 165] width 29 height 29
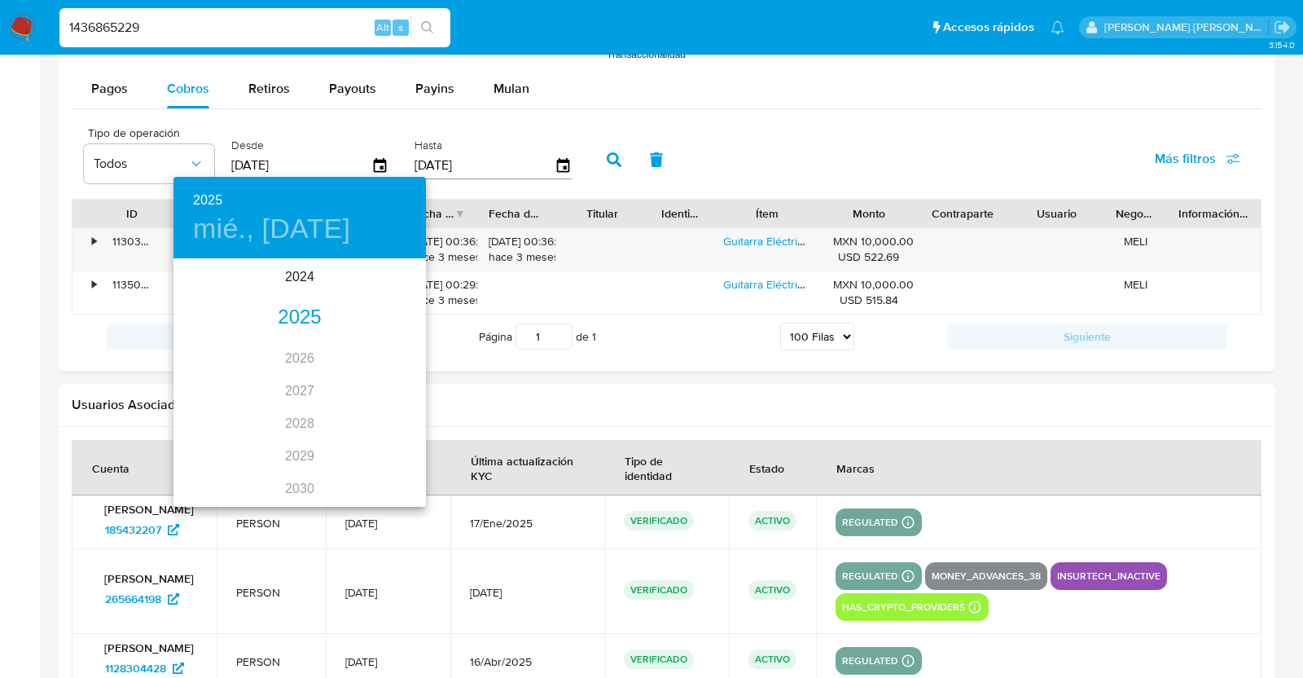
click at [296, 323] on div "2025" at bounding box center [299, 317] width 252 height 33
click at [202, 294] on div "ene." at bounding box center [215, 291] width 84 height 61
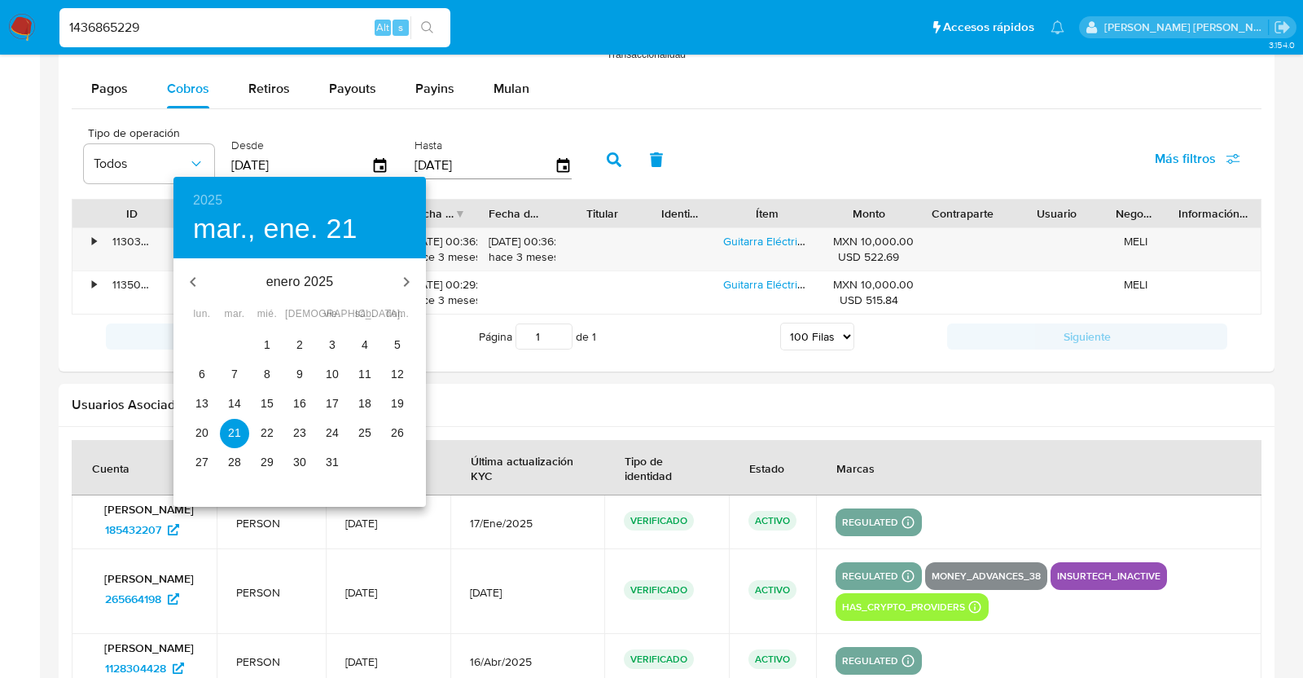
click at [278, 344] on span "1" at bounding box center [266, 344] width 29 height 16
type input "[DATE]"
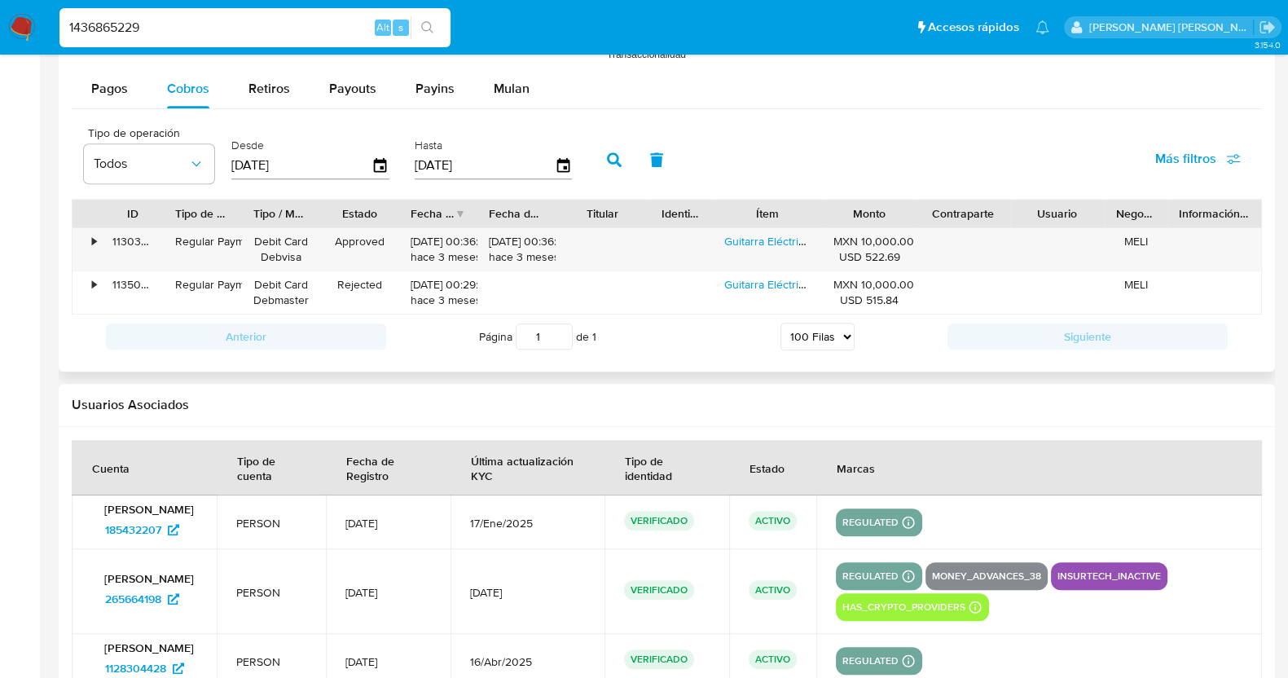
click at [611, 149] on button "button" at bounding box center [614, 159] width 42 height 39
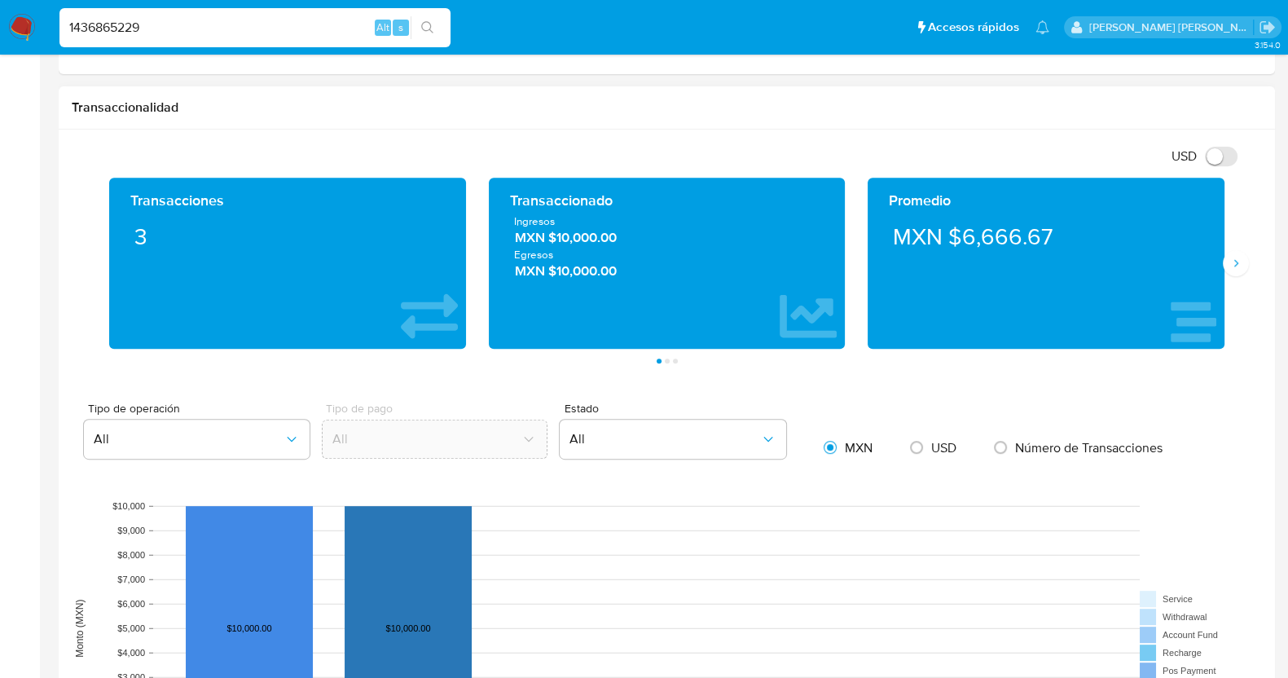
scroll to position [611, 0]
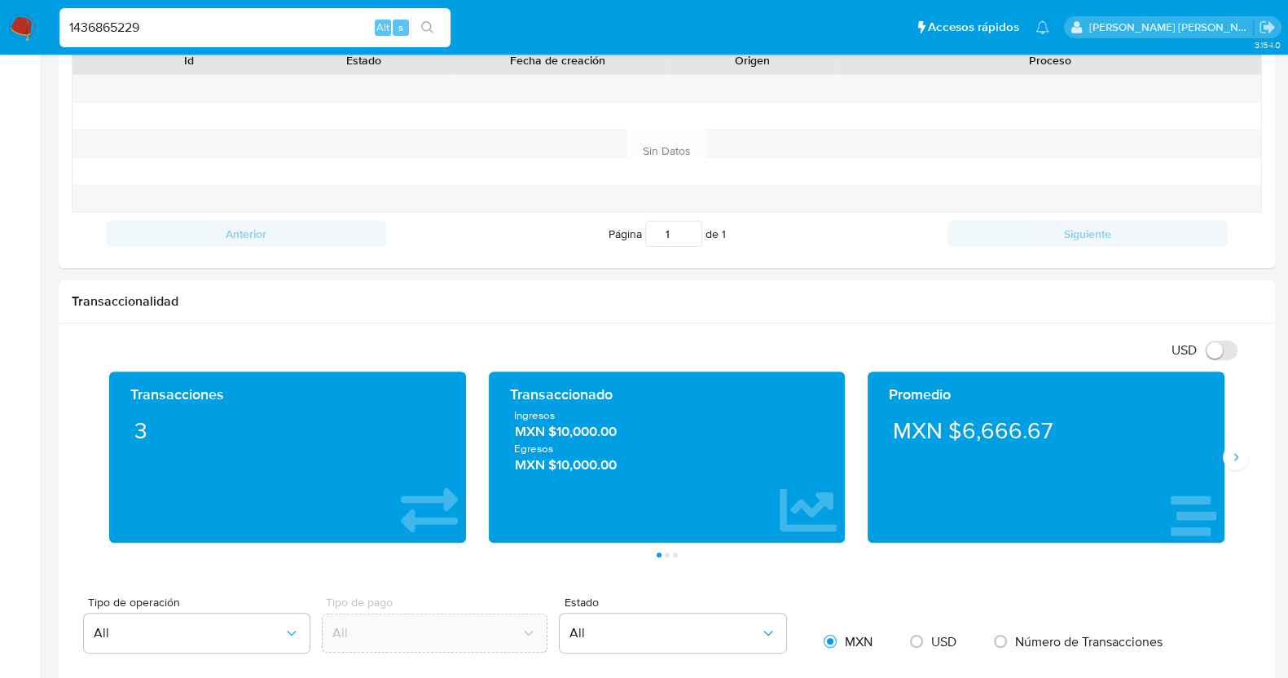
click at [283, 26] on input "1436865229" at bounding box center [254, 27] width 391 height 21
paste input "22188473"
type input "1422188473"
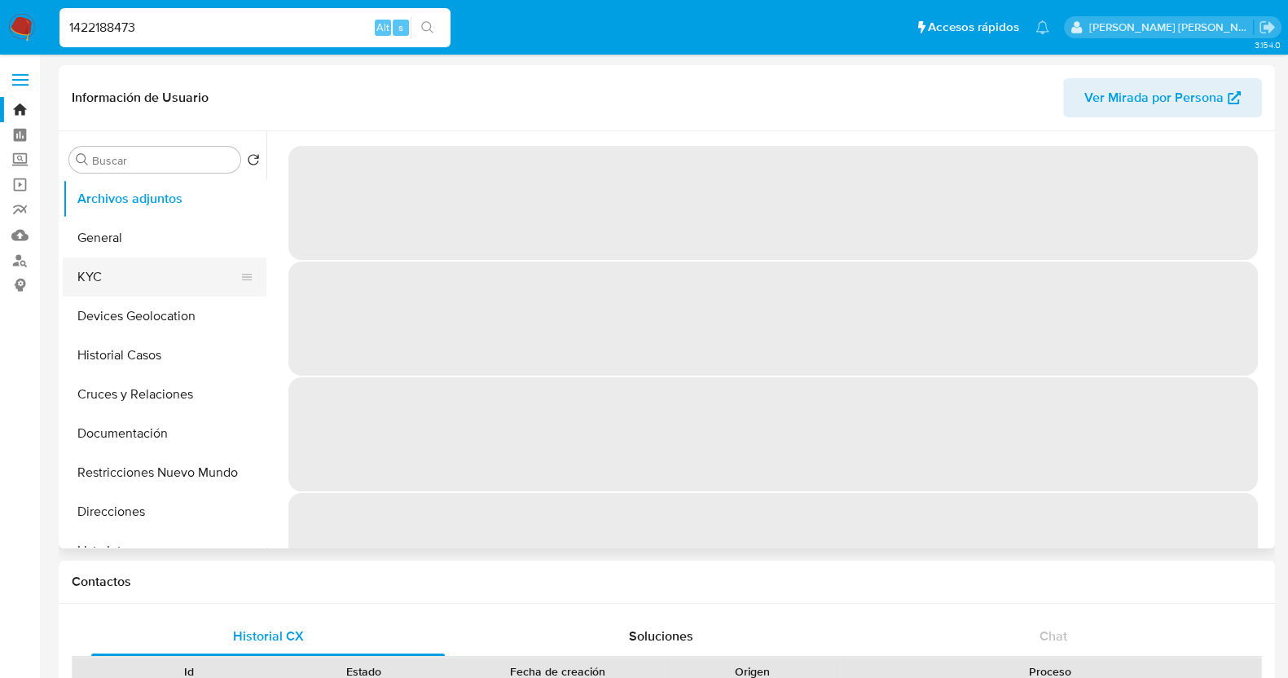
select select "10"
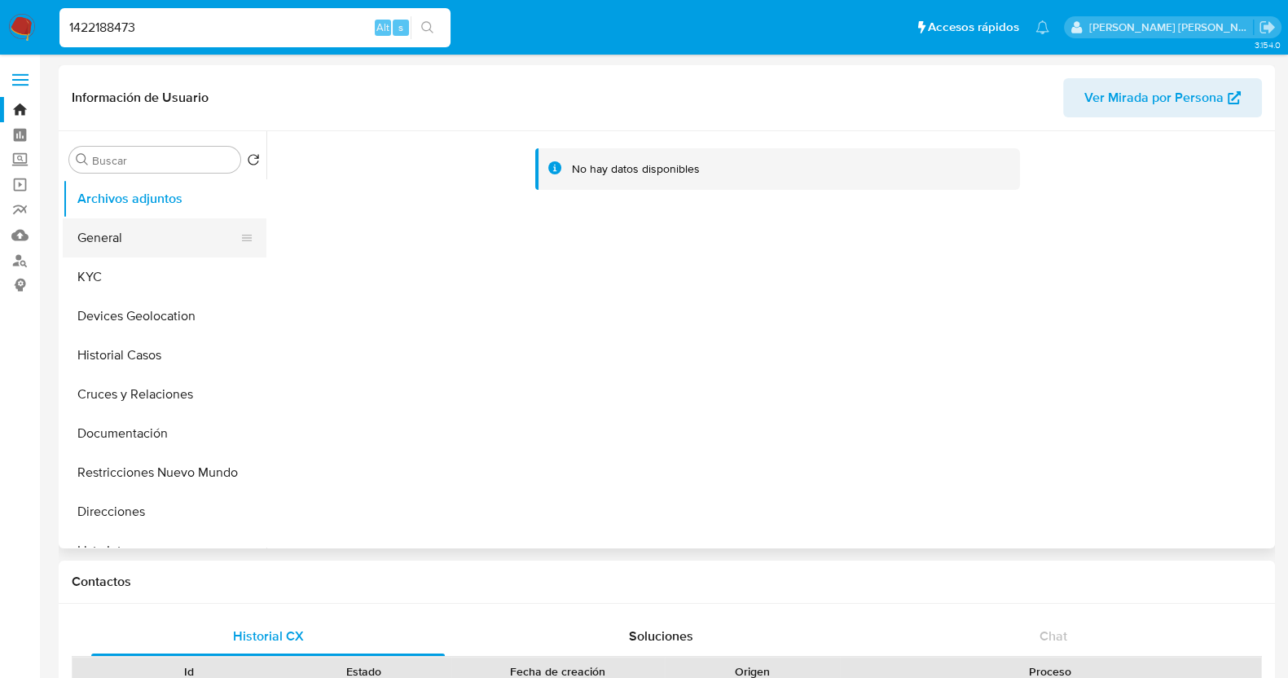
click at [138, 242] on button "General" at bounding box center [158, 237] width 191 height 39
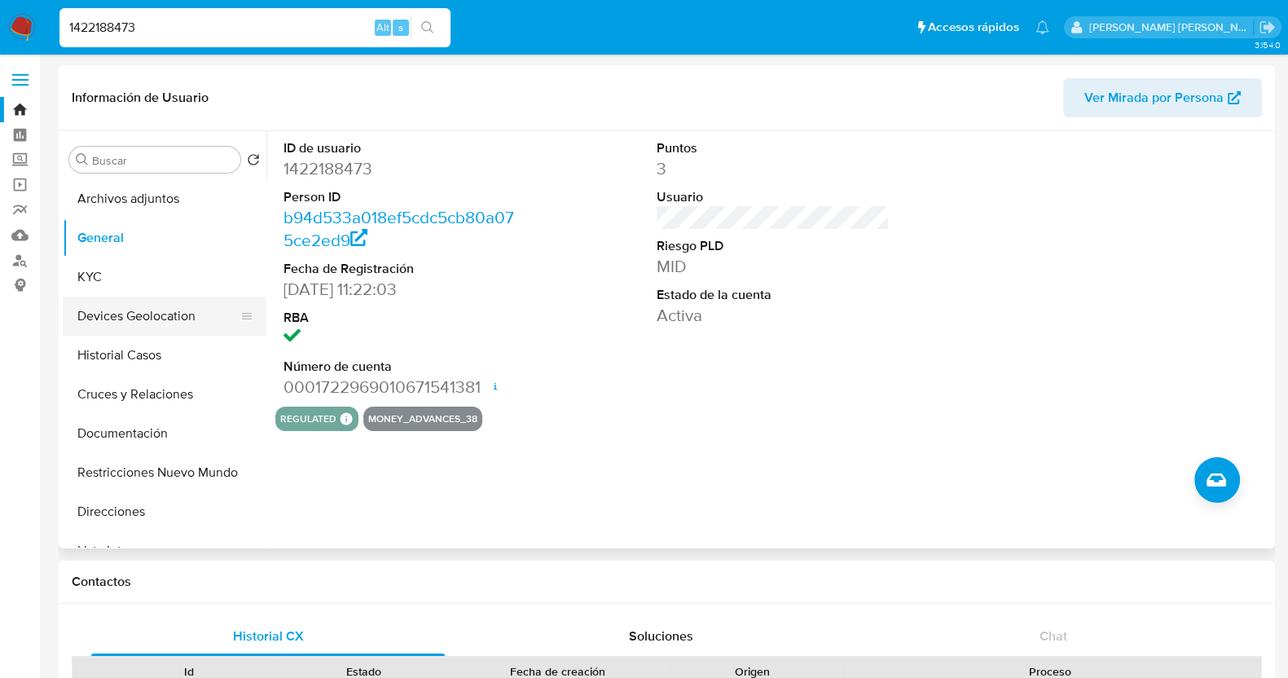
click at [134, 320] on button "Devices Geolocation" at bounding box center [158, 315] width 191 height 39
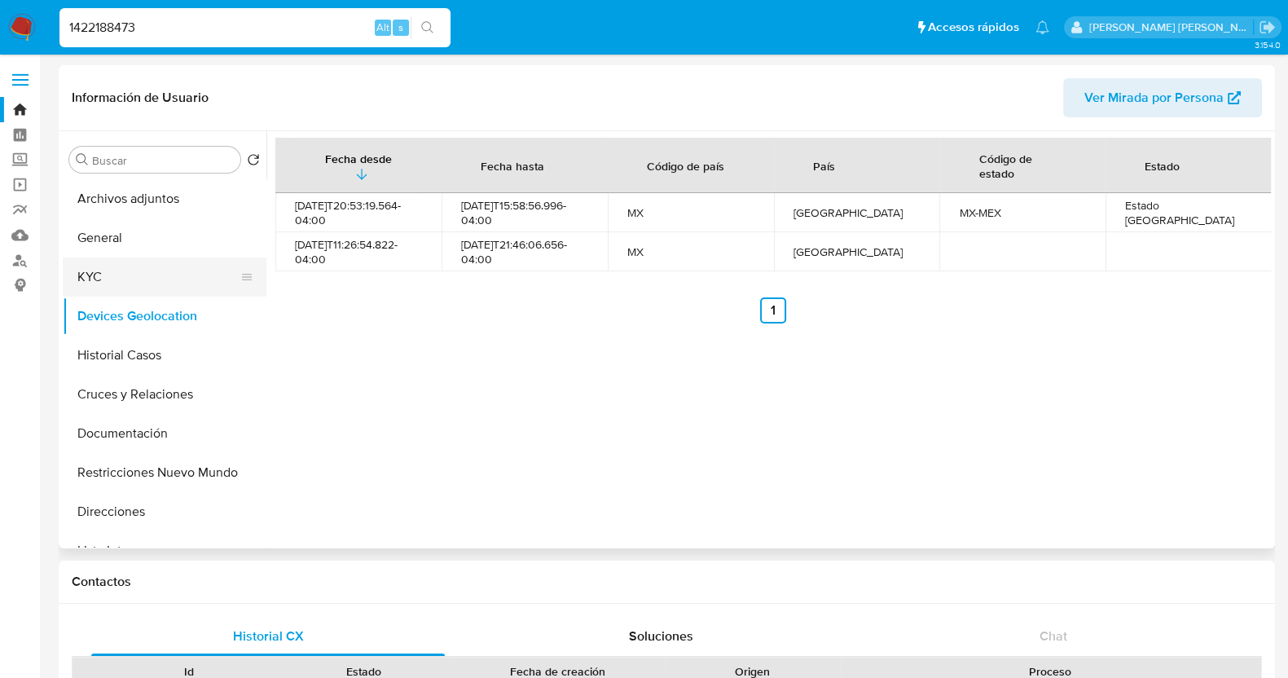
click at [149, 283] on button "KYC" at bounding box center [158, 276] width 191 height 39
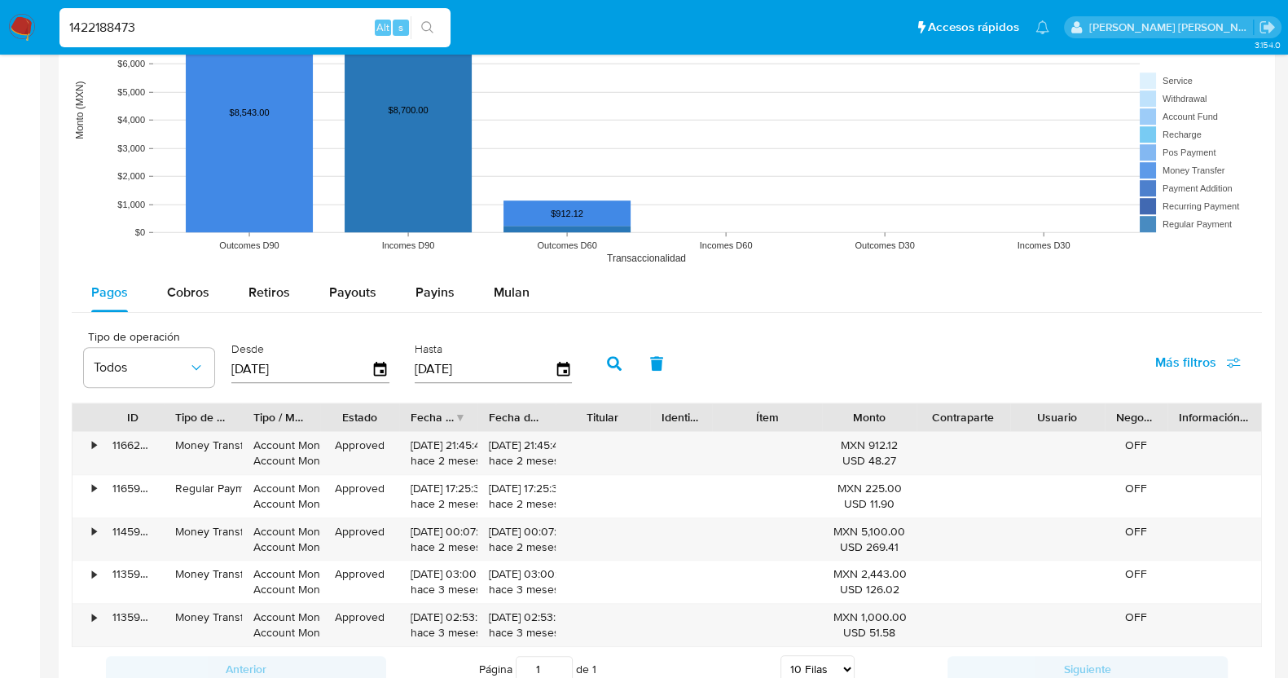
scroll to position [1424, 0]
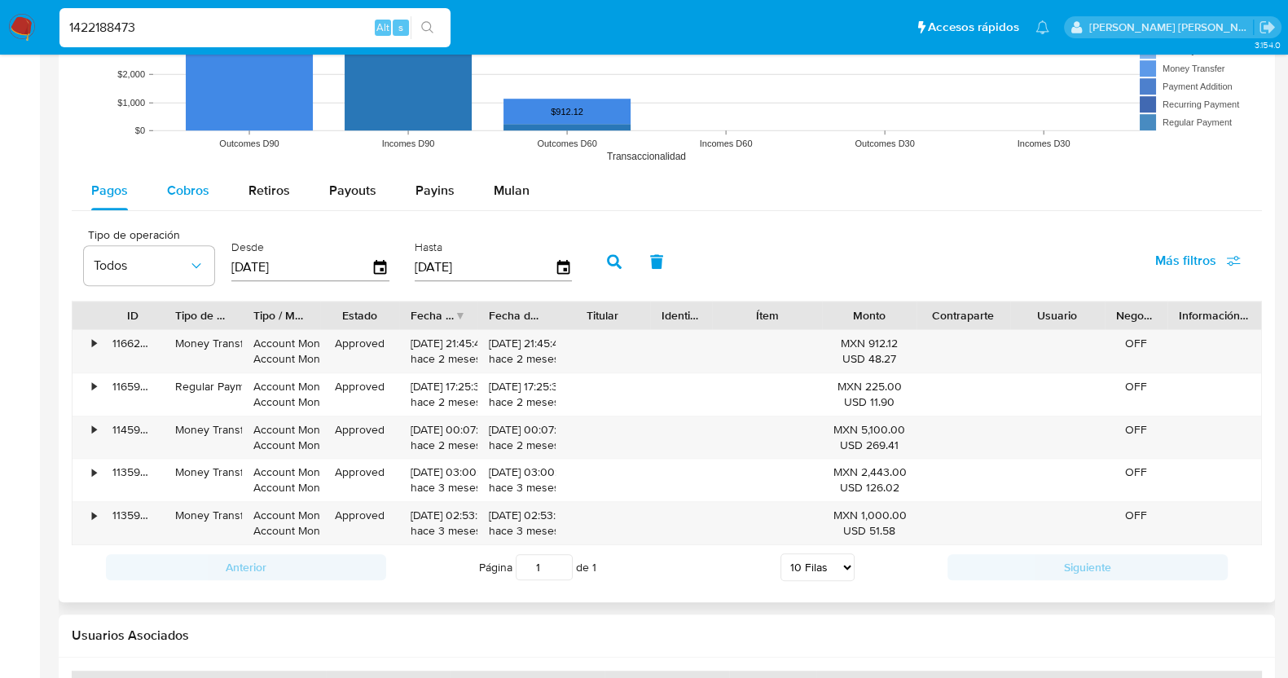
click at [189, 186] on span "Cobros" at bounding box center [188, 190] width 42 height 19
select select "10"
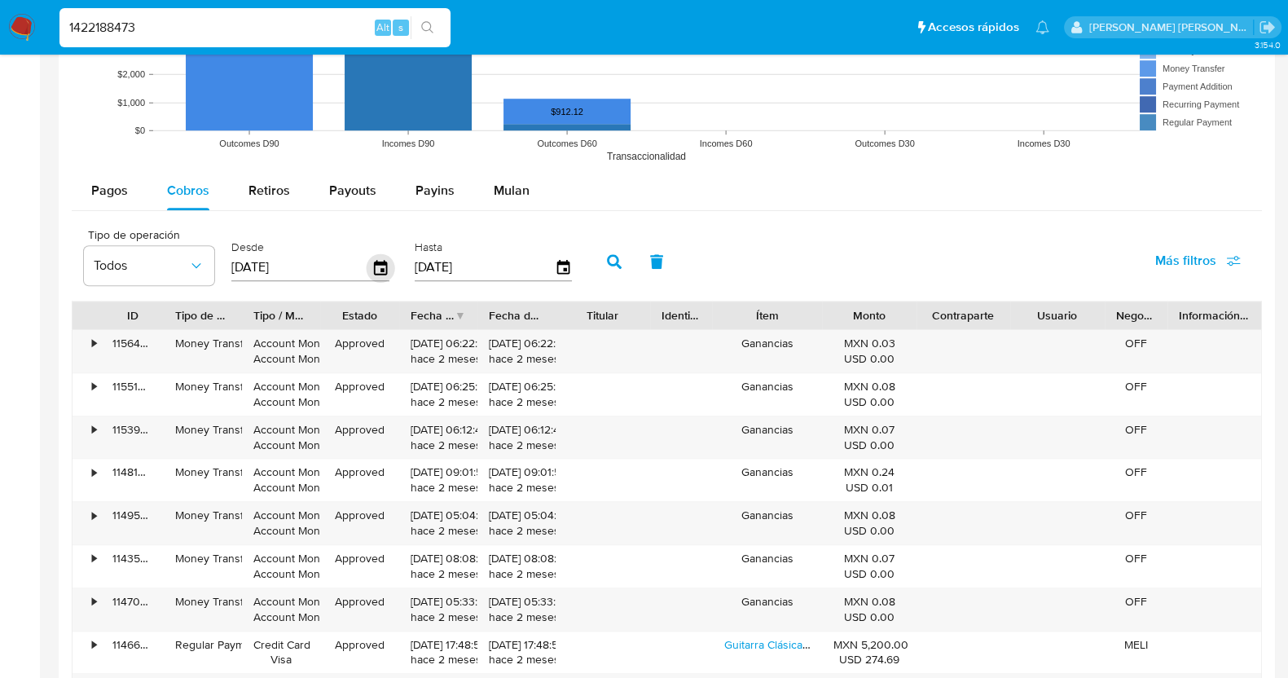
click at [378, 257] on icon "button" at bounding box center [380, 267] width 29 height 29
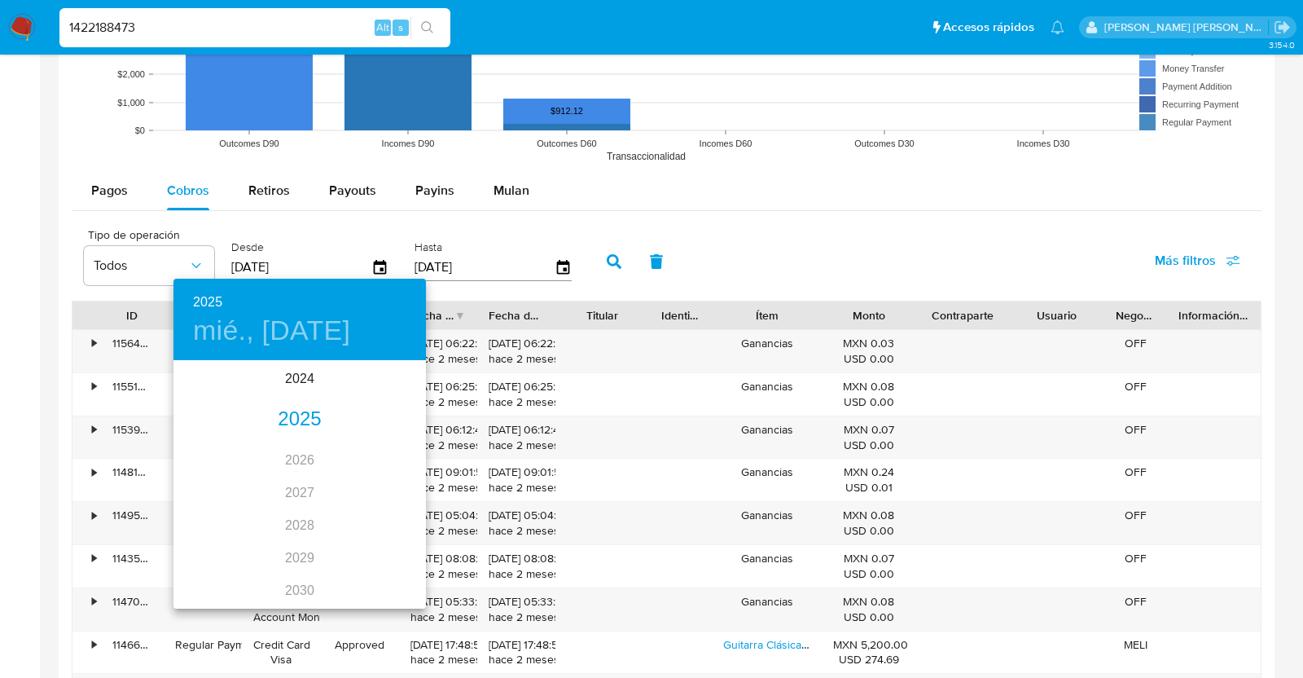
click at [309, 415] on div "2025" at bounding box center [299, 419] width 252 height 33
click at [229, 400] on div "ene." at bounding box center [215, 392] width 84 height 61
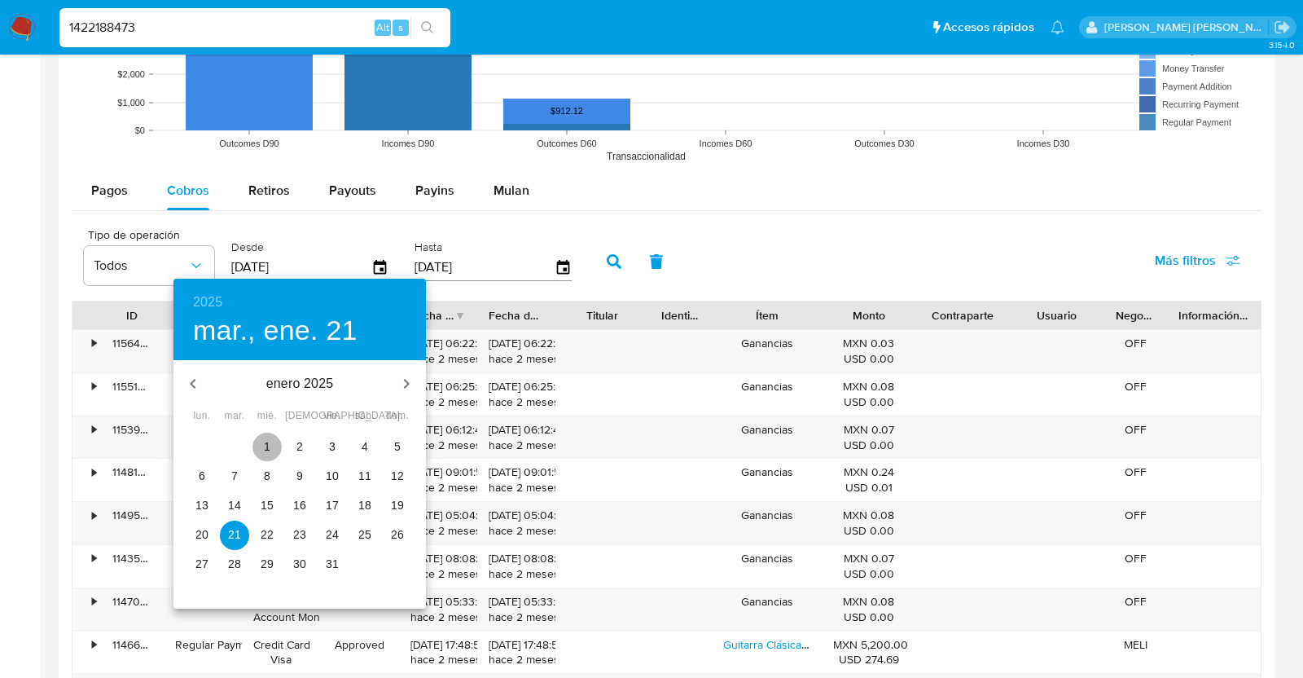
drag, startPoint x: 262, startPoint y: 441, endPoint x: 302, endPoint y: 424, distance: 43.4
click at [264, 441] on p "1" at bounding box center [267, 446] width 7 height 16
type input "[DATE]"
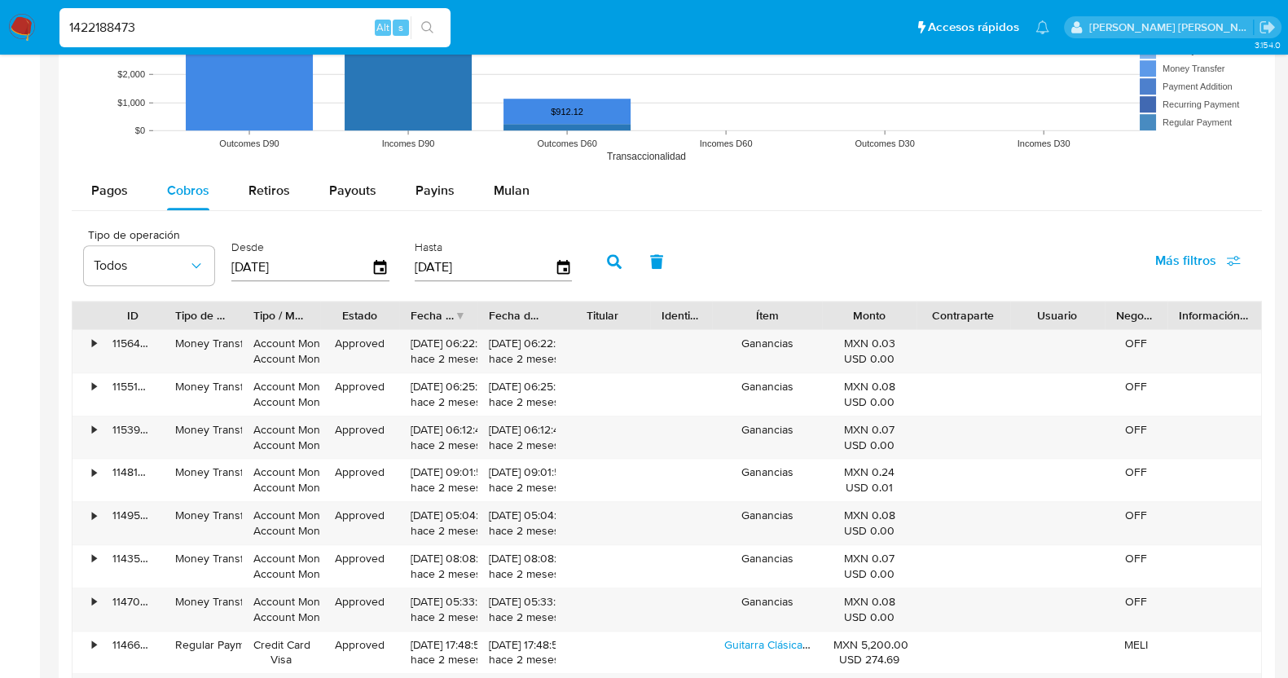
click at [613, 254] on icon "button" at bounding box center [614, 261] width 15 height 15
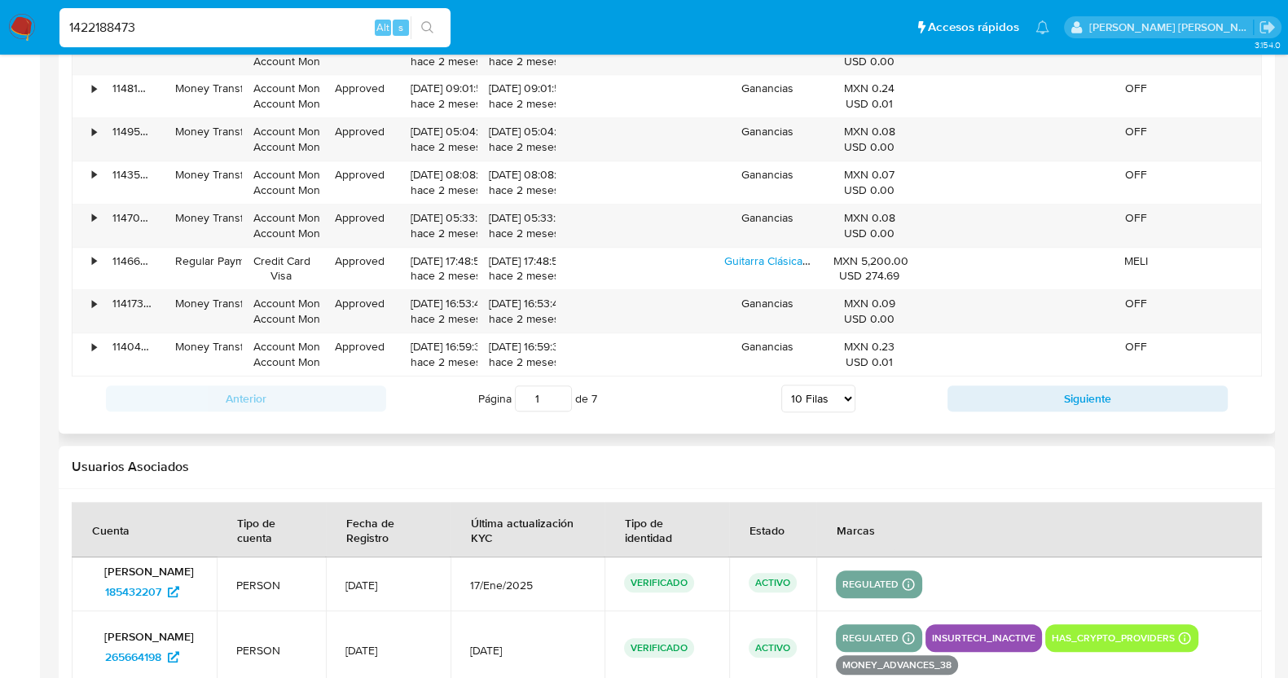
scroll to position [1731, 0]
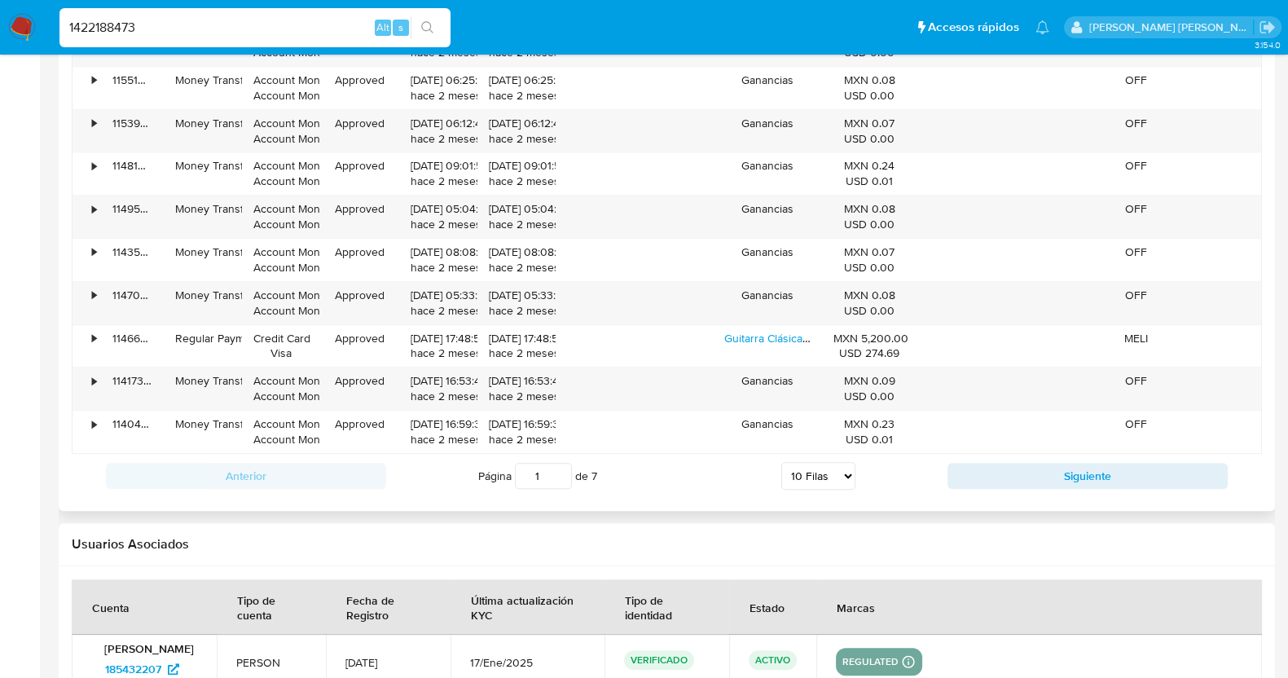
click at [802, 479] on select "5 Filas 10 Filas 20 Filas 25 Filas 50 Filas 100 Filas" at bounding box center [818, 476] width 74 height 28
select select "100"
click at [781, 462] on select "5 Filas 10 Filas 20 Filas 25 Filas 50 Filas 100 Filas" at bounding box center [818, 476] width 74 height 28
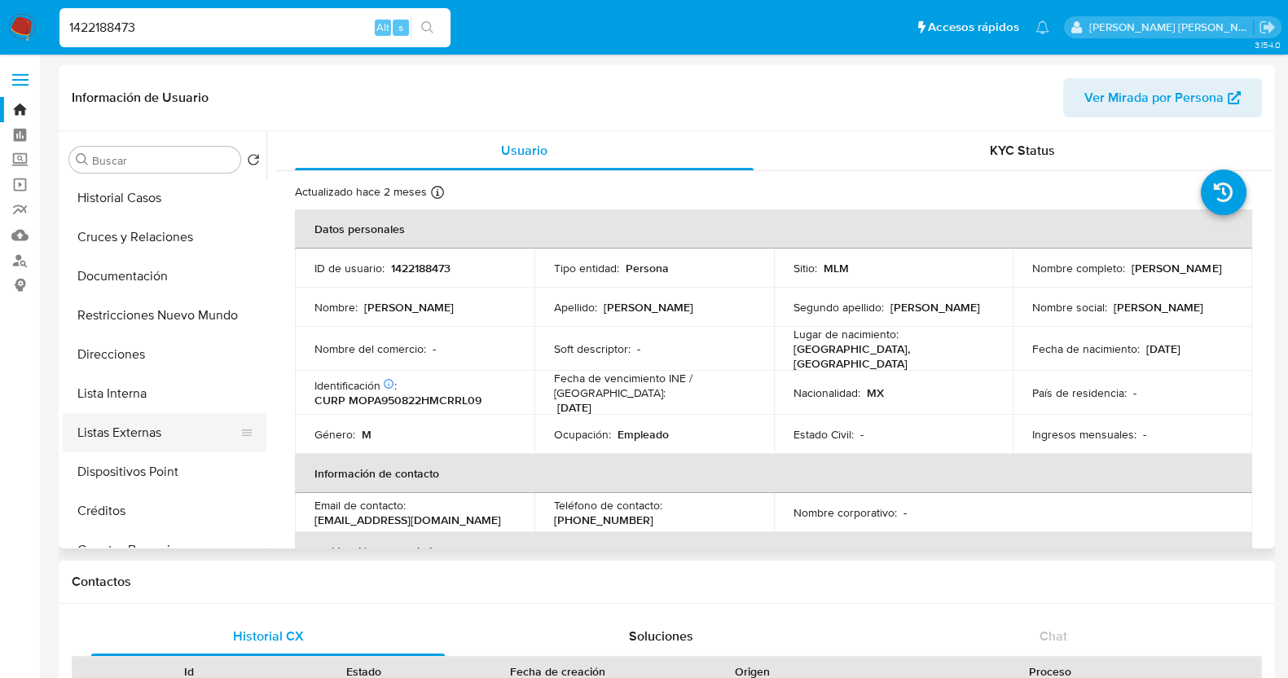
scroll to position [203, 0]
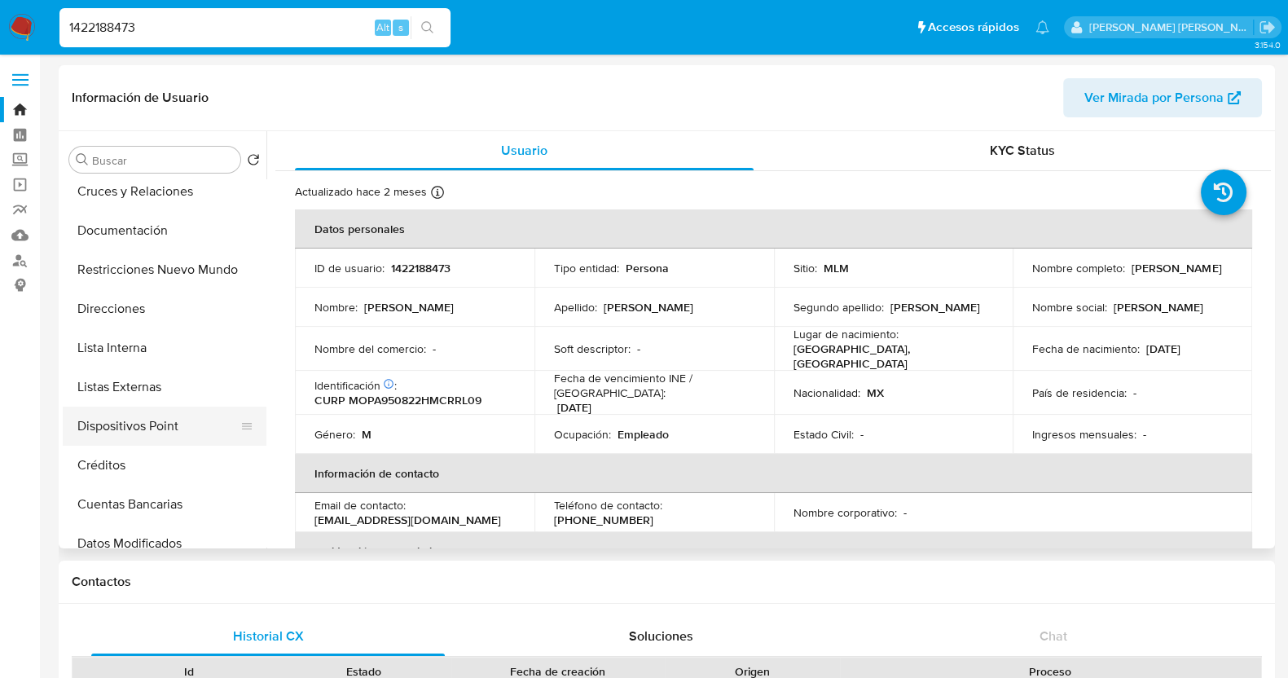
click at [167, 417] on button "Dispositivos Point" at bounding box center [158, 425] width 191 height 39
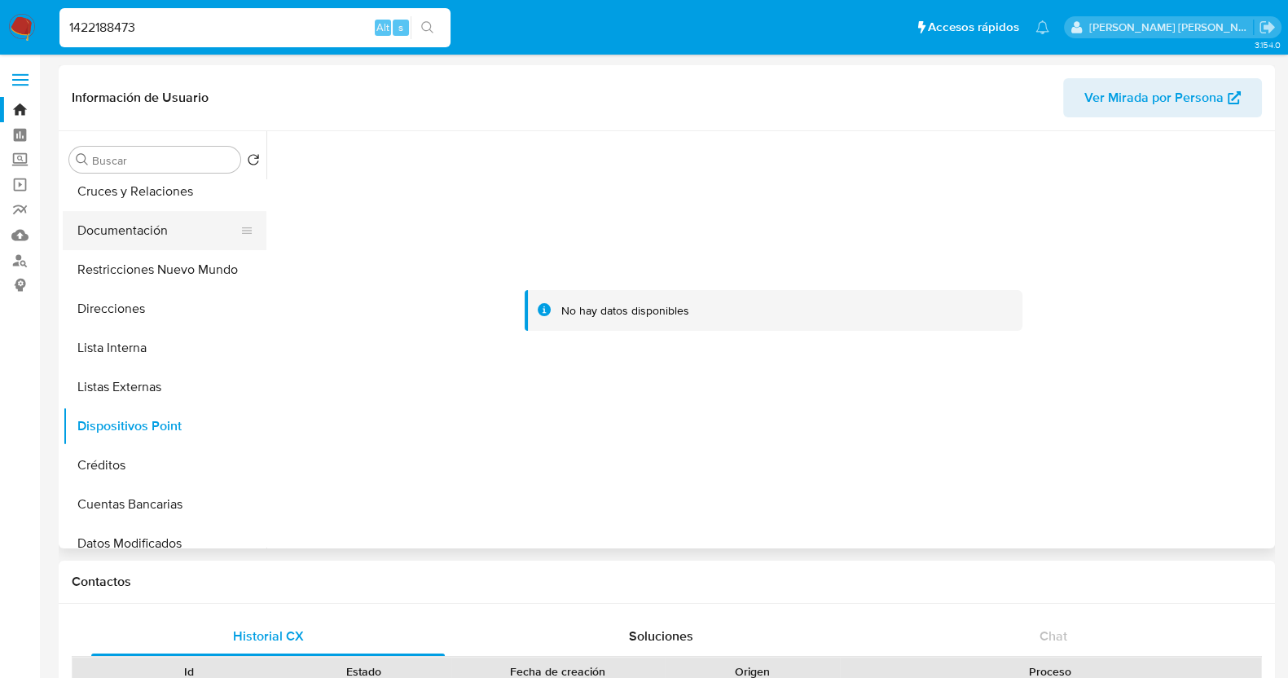
click at [128, 230] on button "Documentación" at bounding box center [158, 230] width 191 height 39
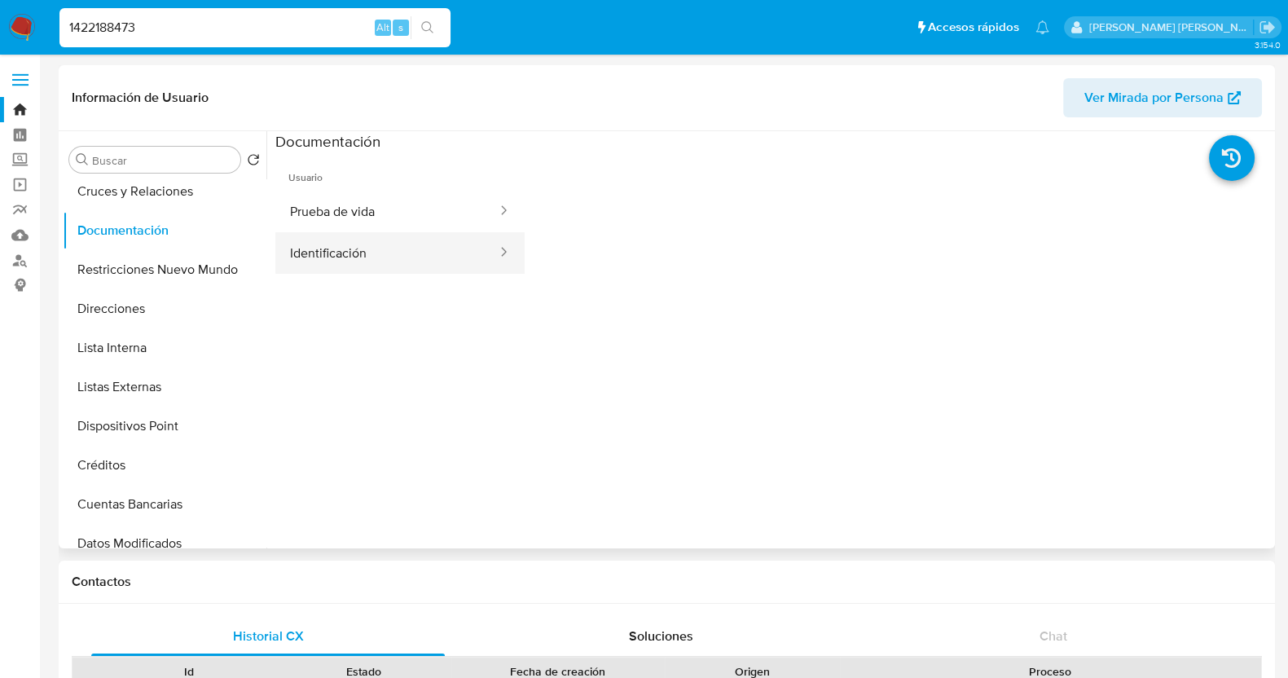
click at [432, 261] on button "Identificación" at bounding box center [386, 253] width 223 height 42
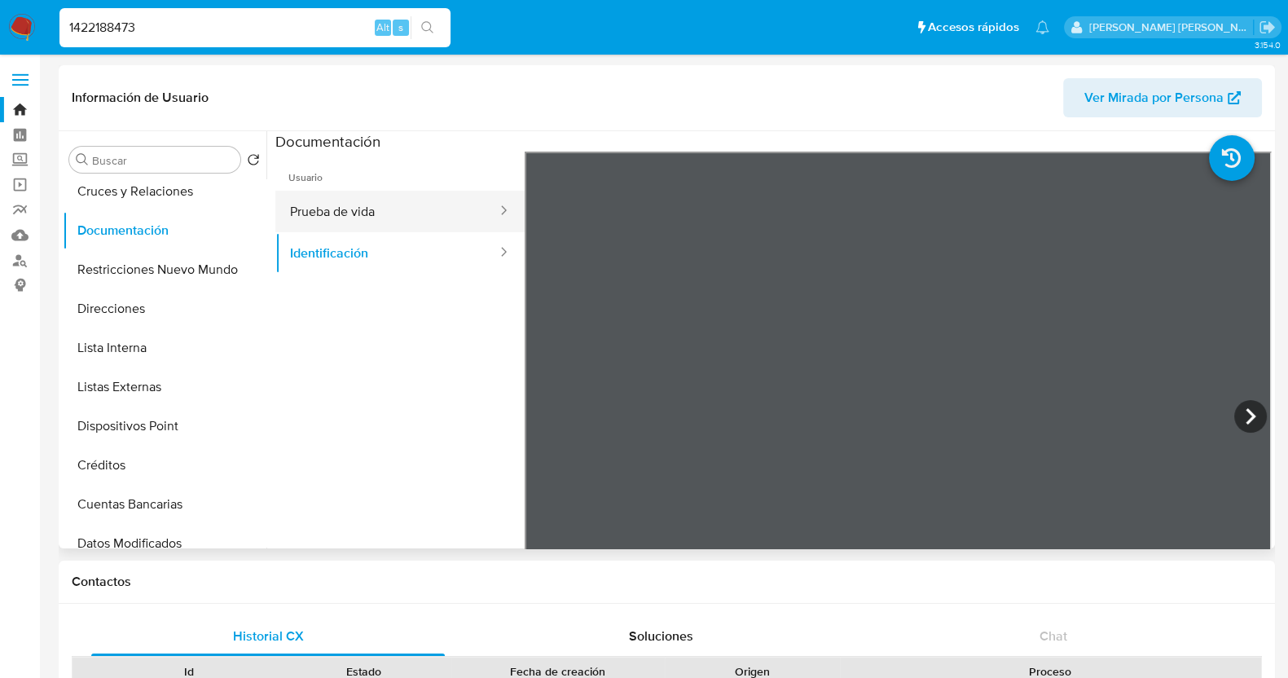
click at [331, 213] on button "Prueba de vida" at bounding box center [386, 212] width 223 height 42
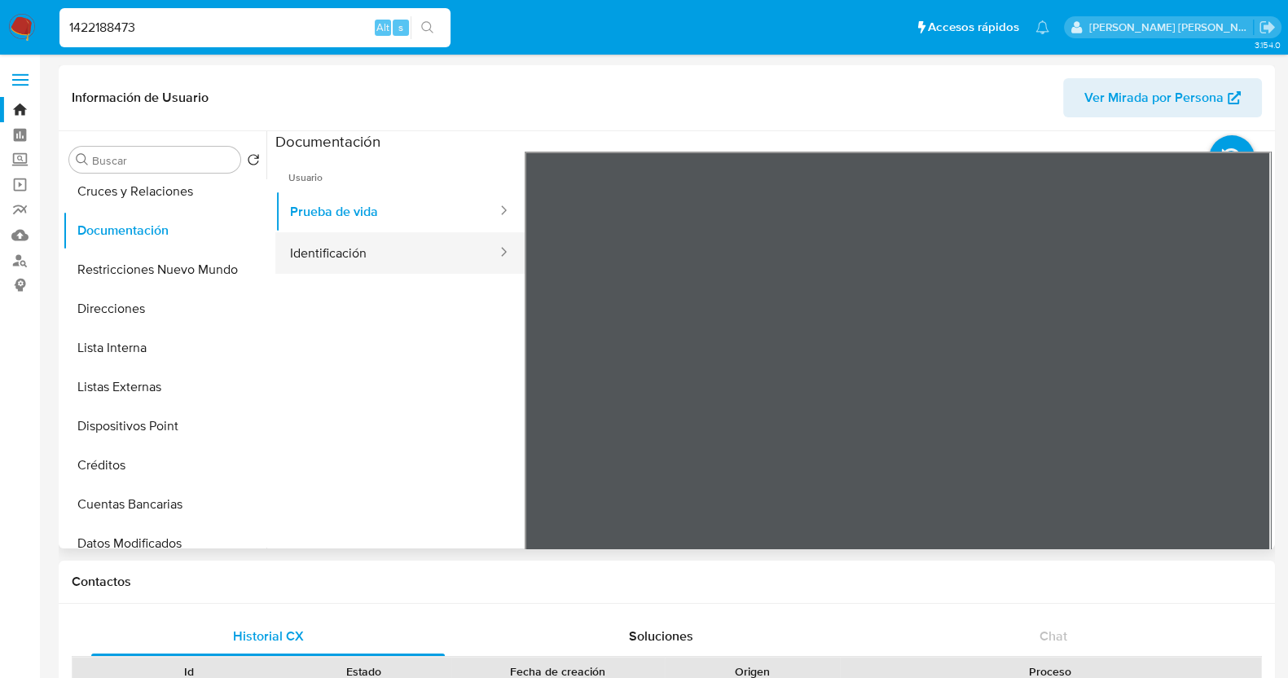
click at [330, 259] on button "Identificación" at bounding box center [386, 253] width 223 height 42
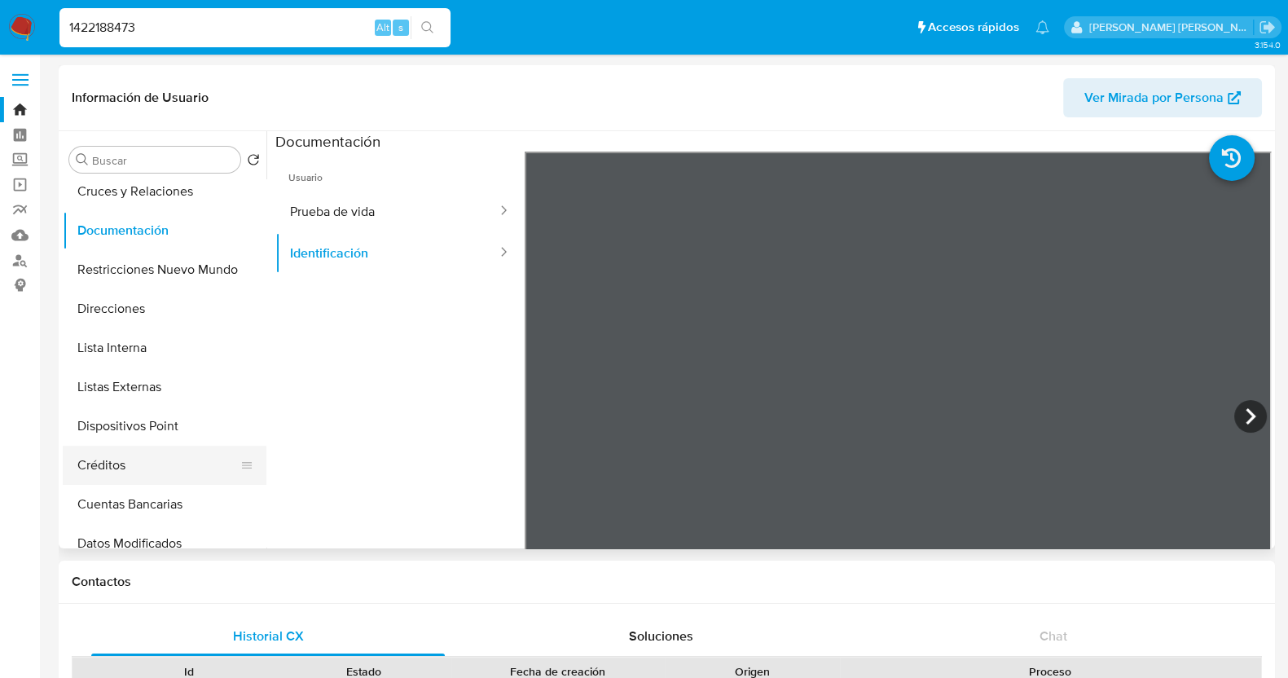
click at [142, 463] on button "Créditos" at bounding box center [158, 464] width 191 height 39
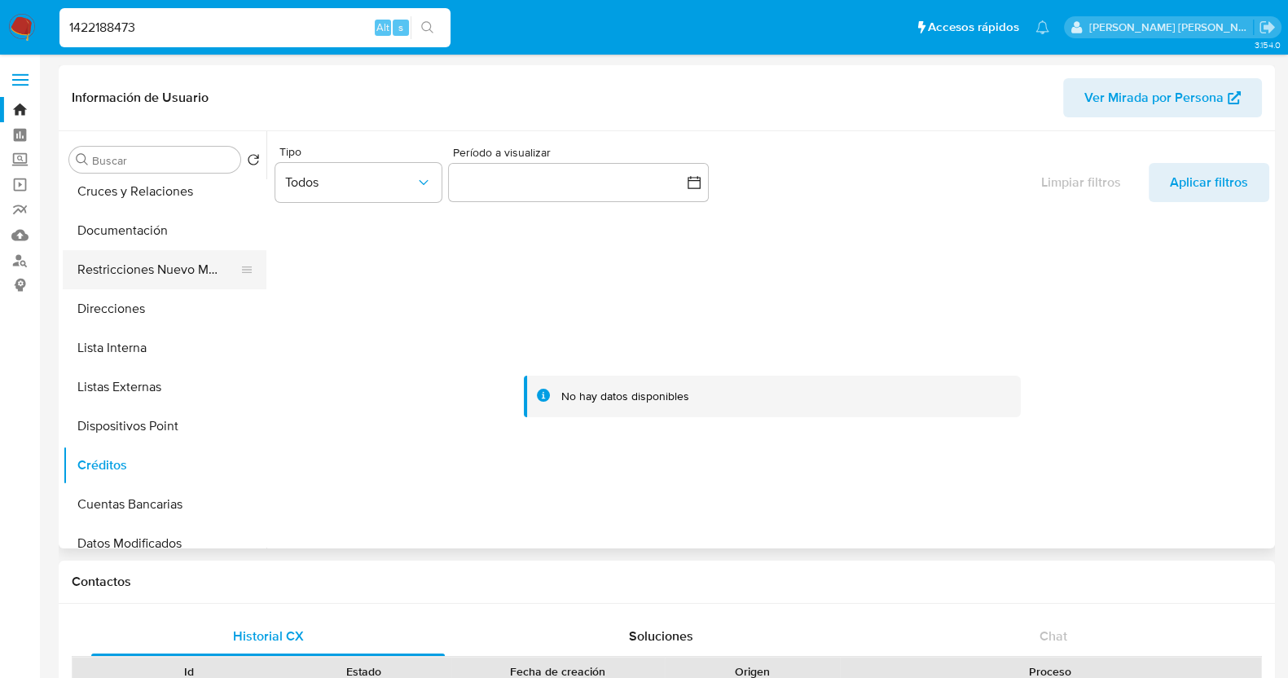
scroll to position [0, 0]
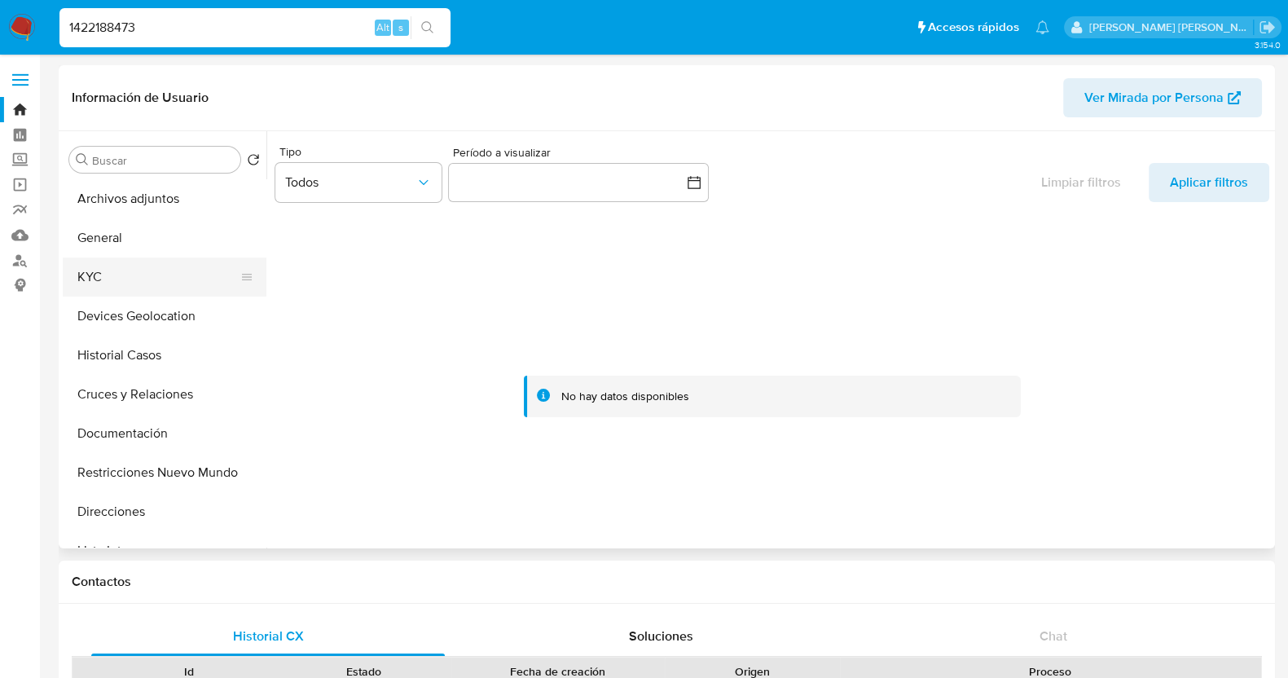
click at [118, 287] on button "KYC" at bounding box center [158, 276] width 191 height 39
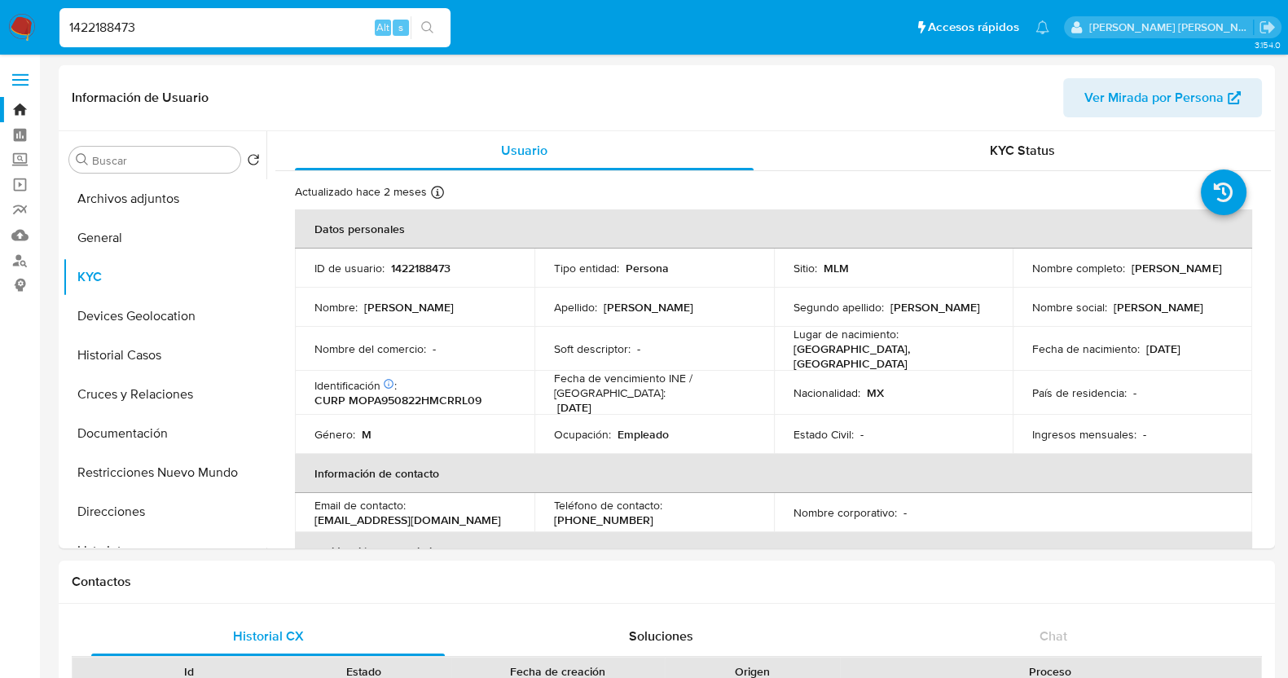
click at [104, 24] on input "1422188473" at bounding box center [254, 27] width 391 height 21
paste input "74769870"
type input "1474769870"
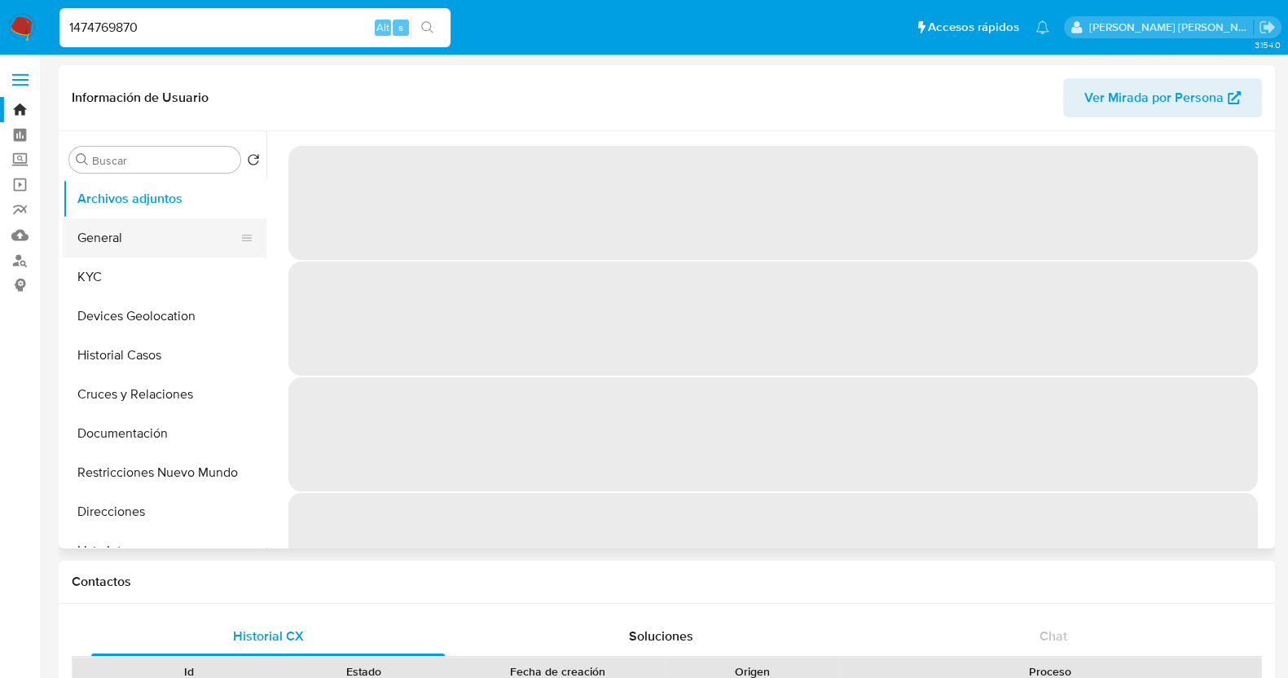
select select "10"
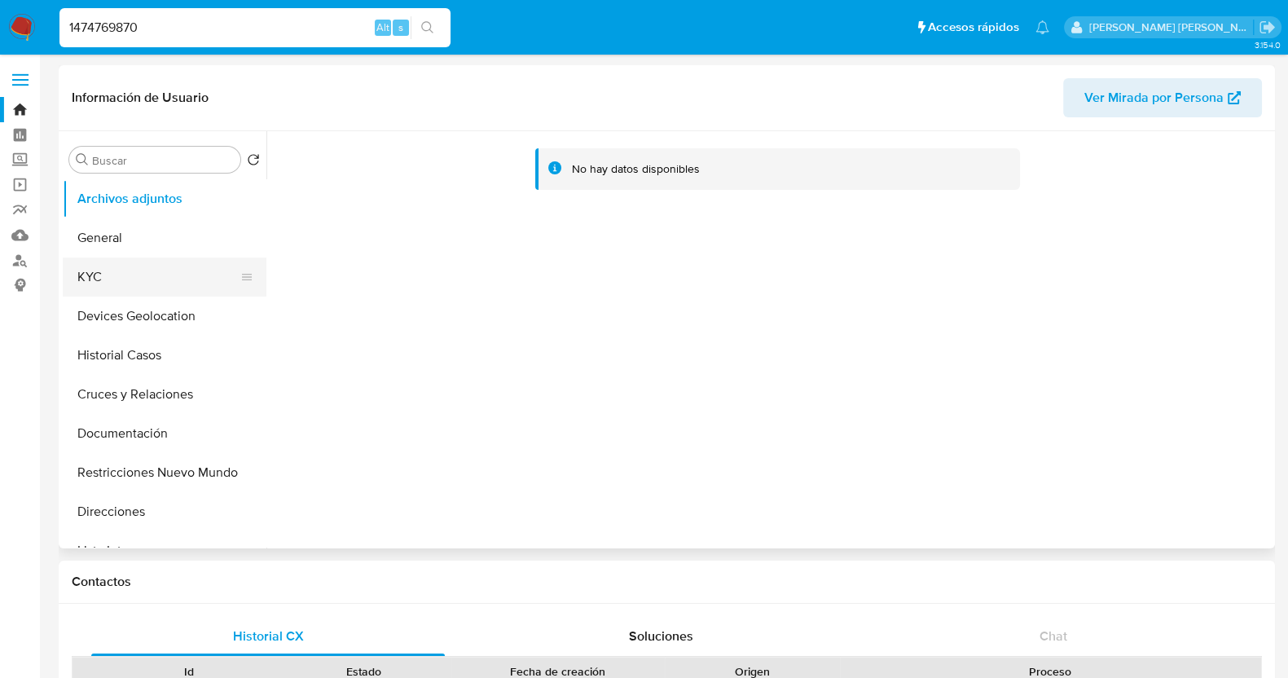
click at [168, 284] on button "KYC" at bounding box center [158, 276] width 191 height 39
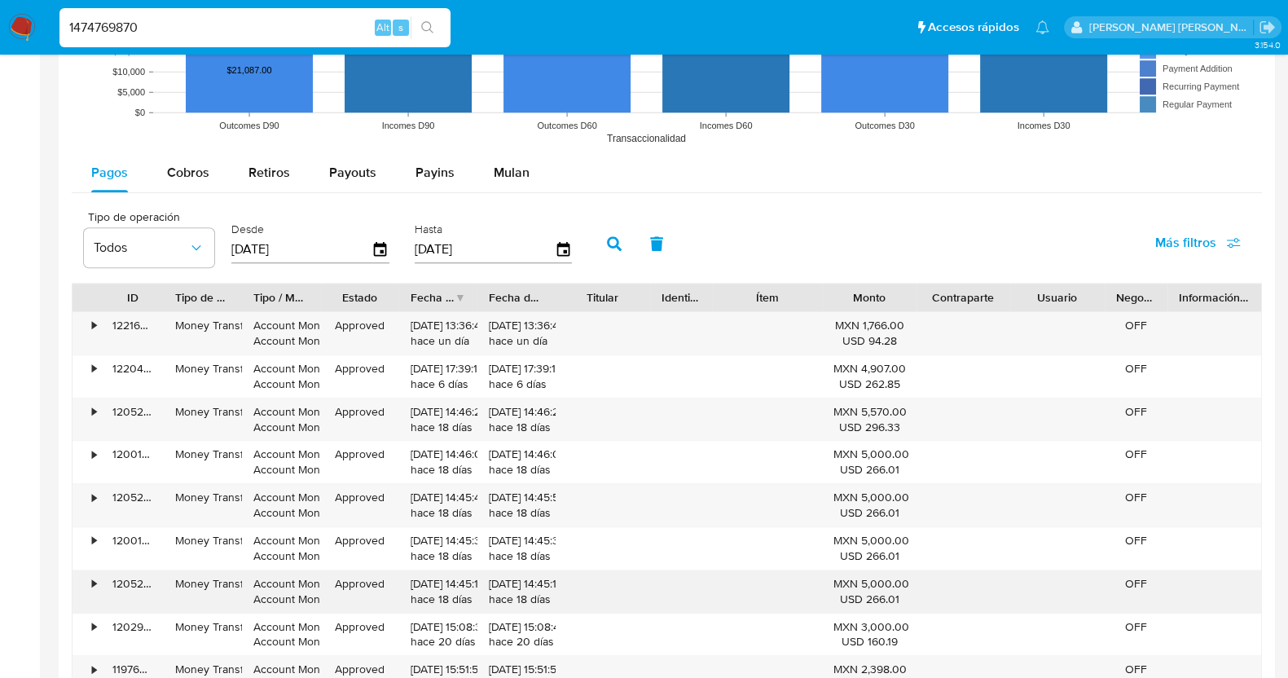
scroll to position [1526, 0]
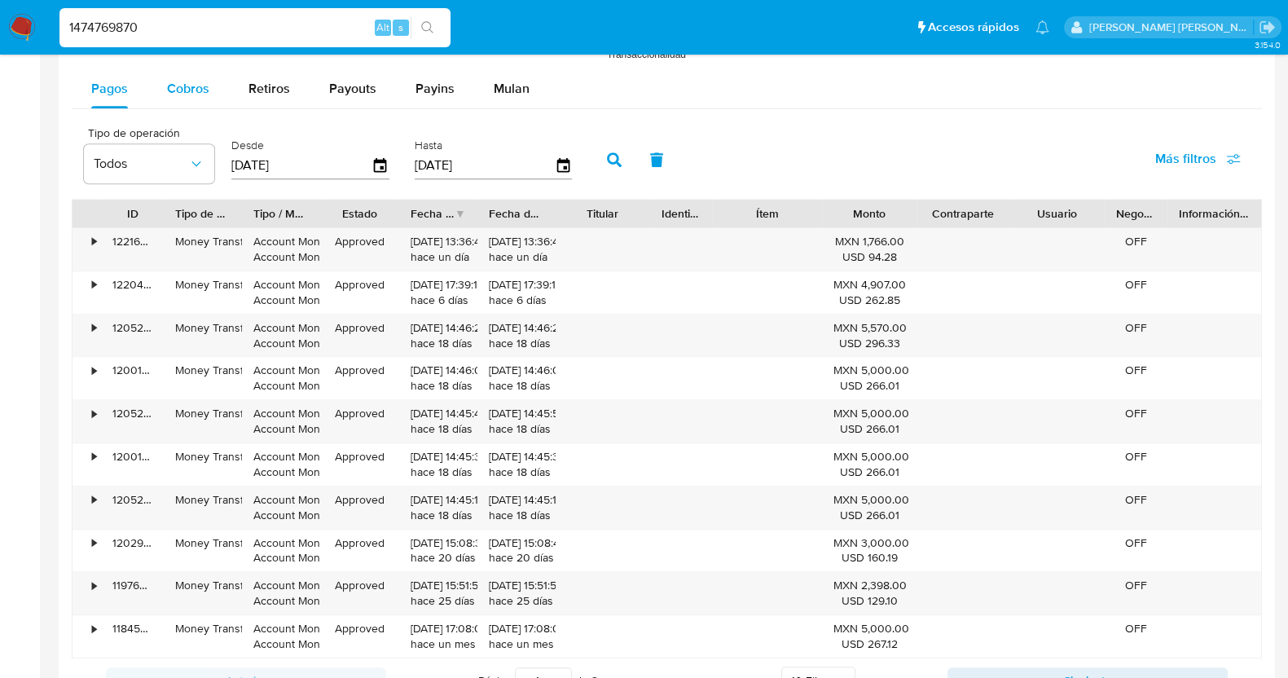
click at [193, 90] on span "Cobros" at bounding box center [188, 88] width 42 height 19
select select "10"
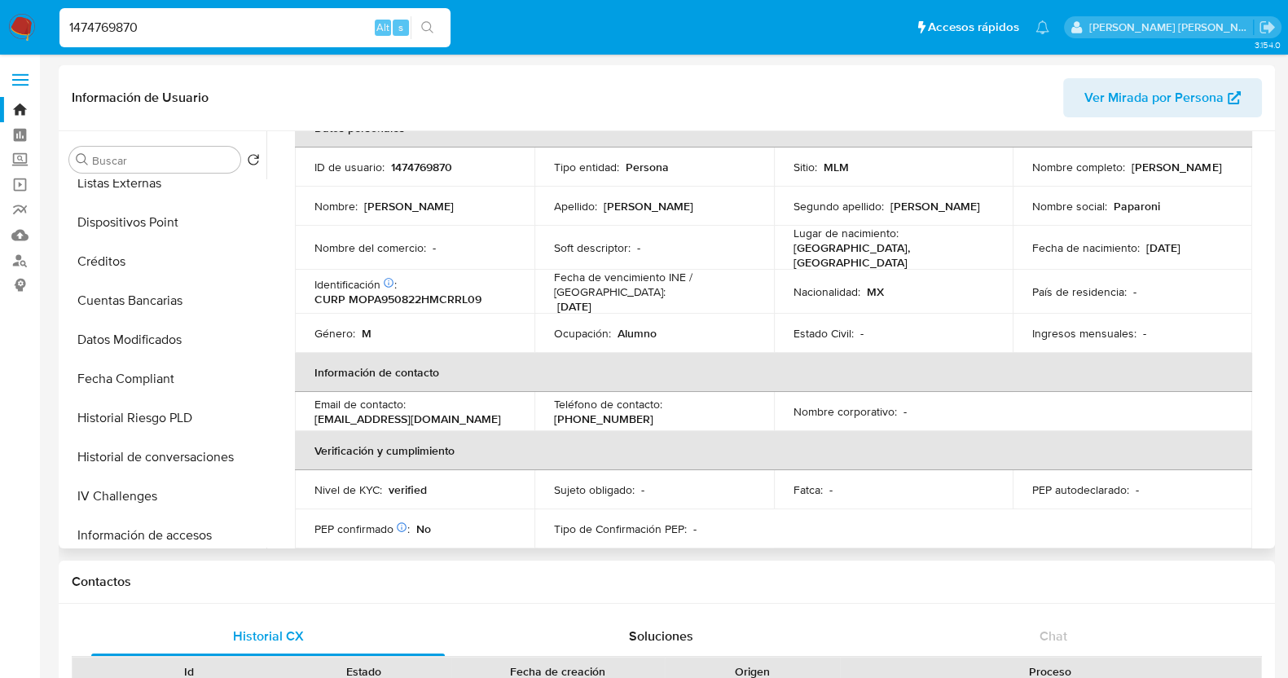
scroll to position [0, 0]
